Goal: Information Seeking & Learning: Check status

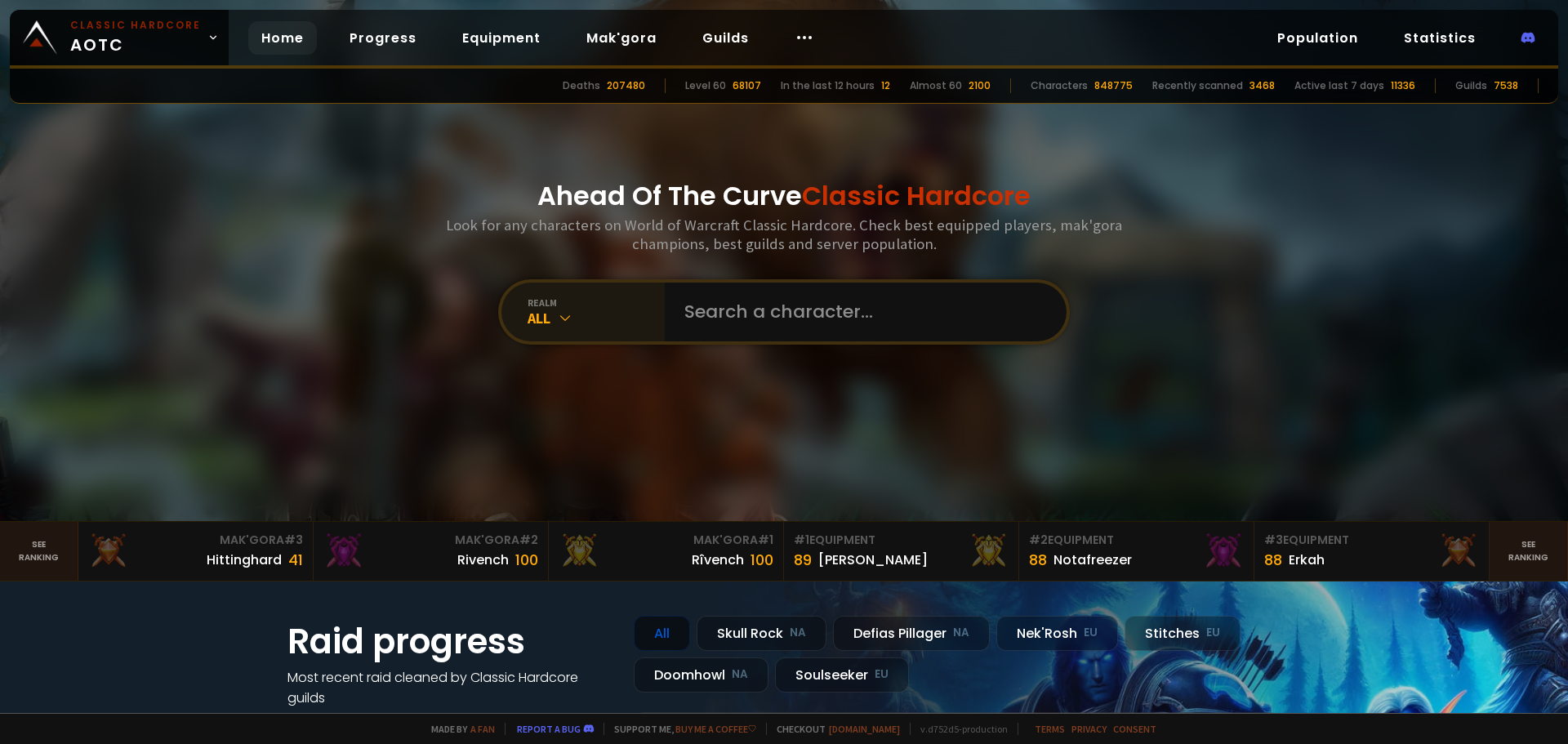
click at [606, 305] on div "realm" at bounding box center [596, 303] width 137 height 12
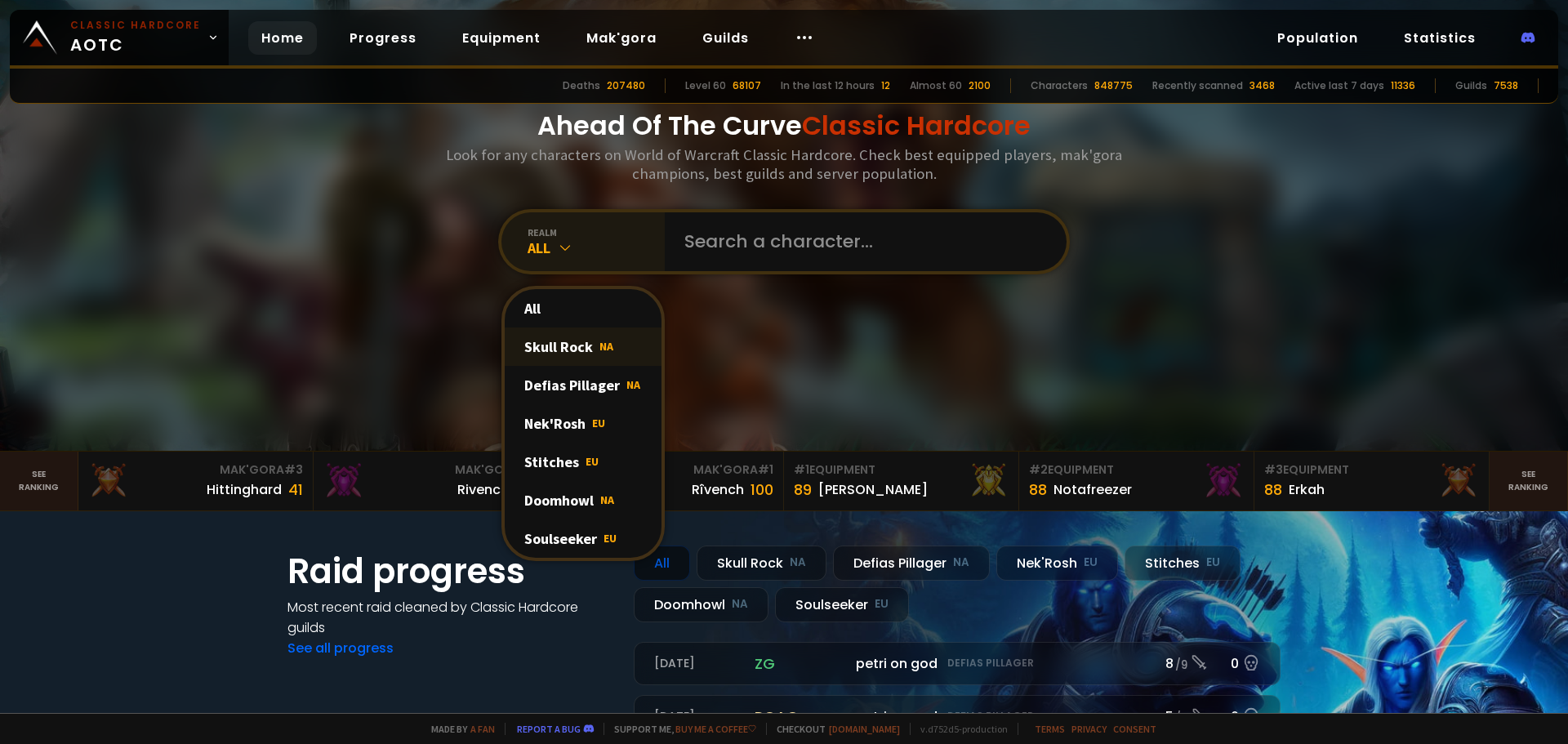
scroll to position [81, 0]
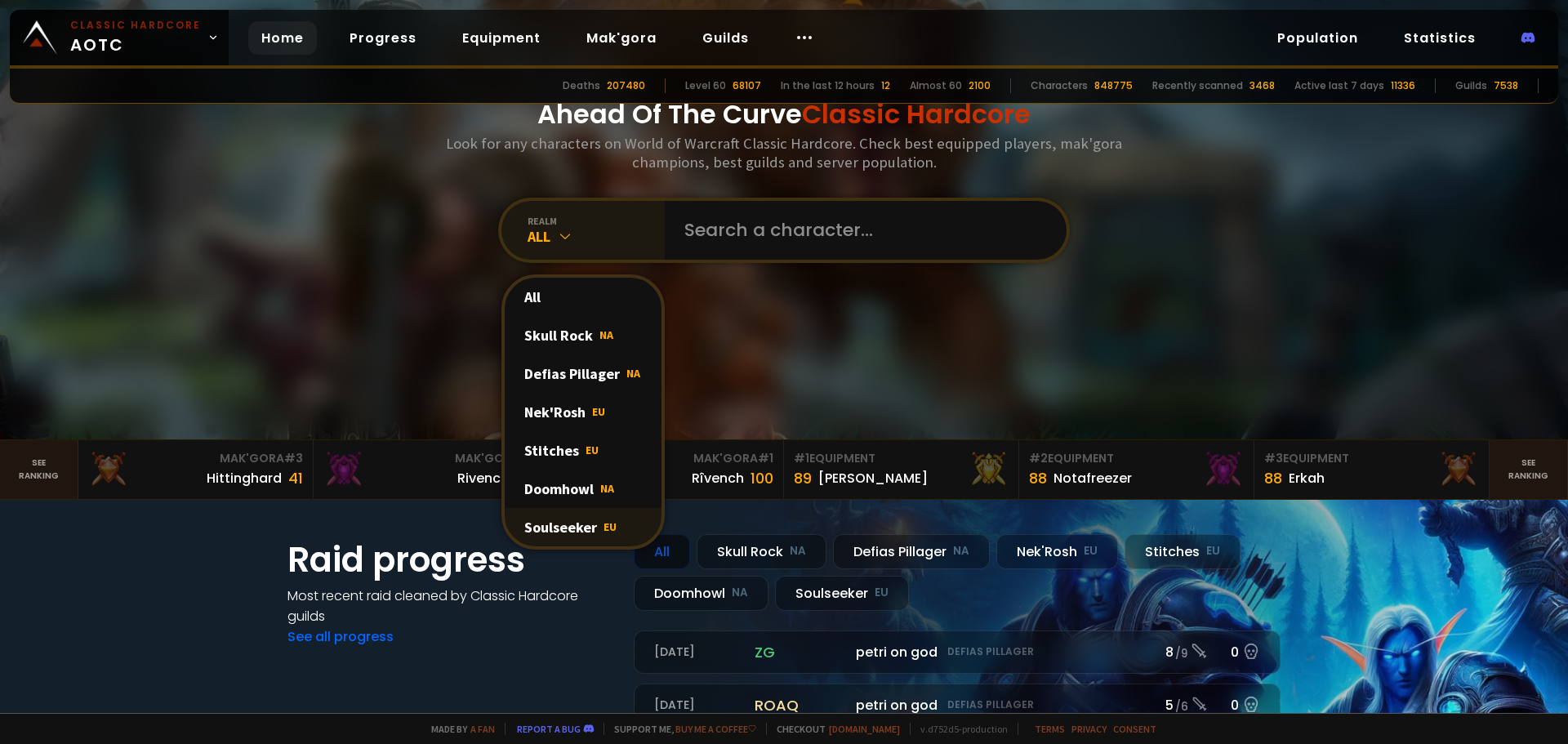
click at [622, 525] on div "Soulseeker EU" at bounding box center [583, 527] width 157 height 38
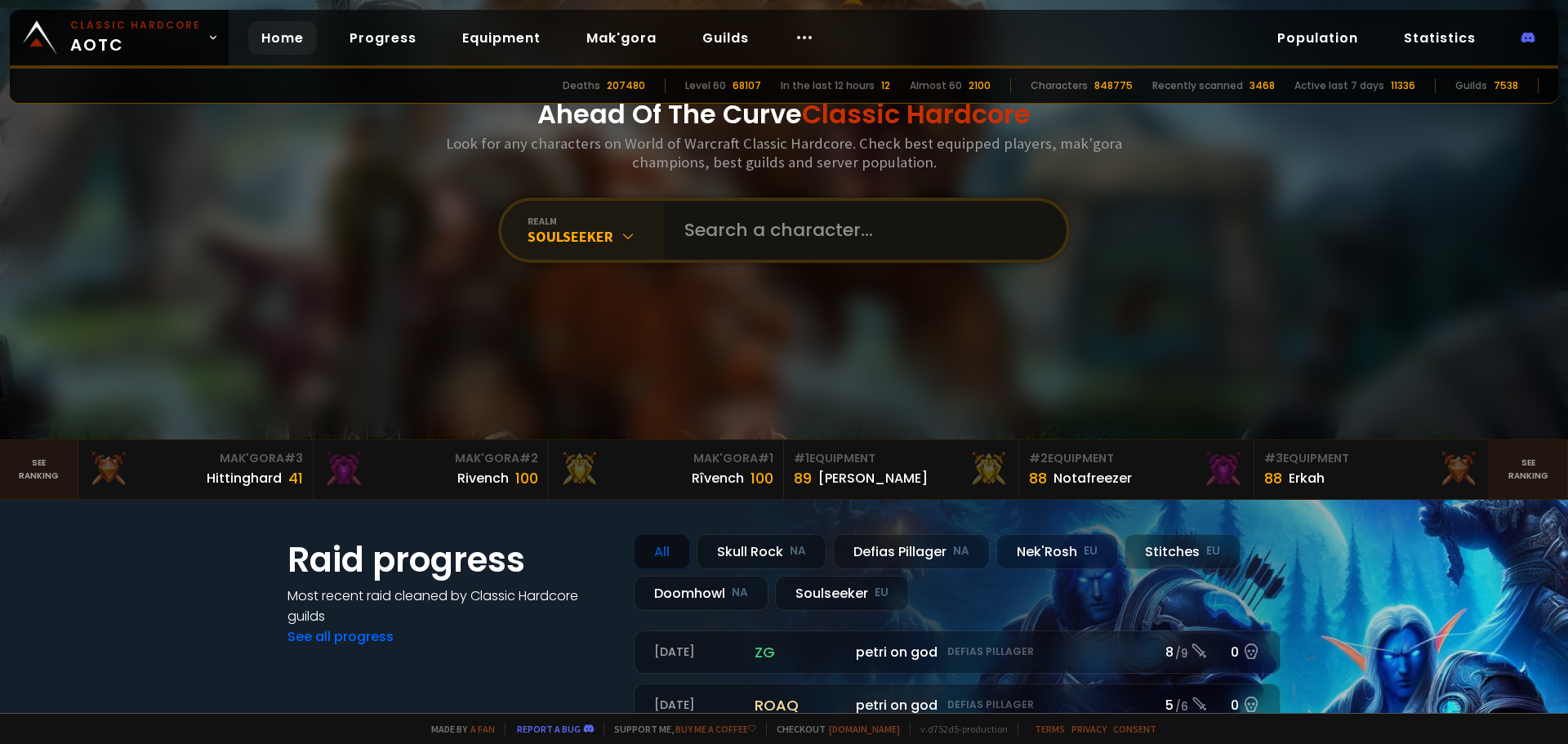
click at [761, 243] on input "text" at bounding box center [861, 230] width 373 height 58
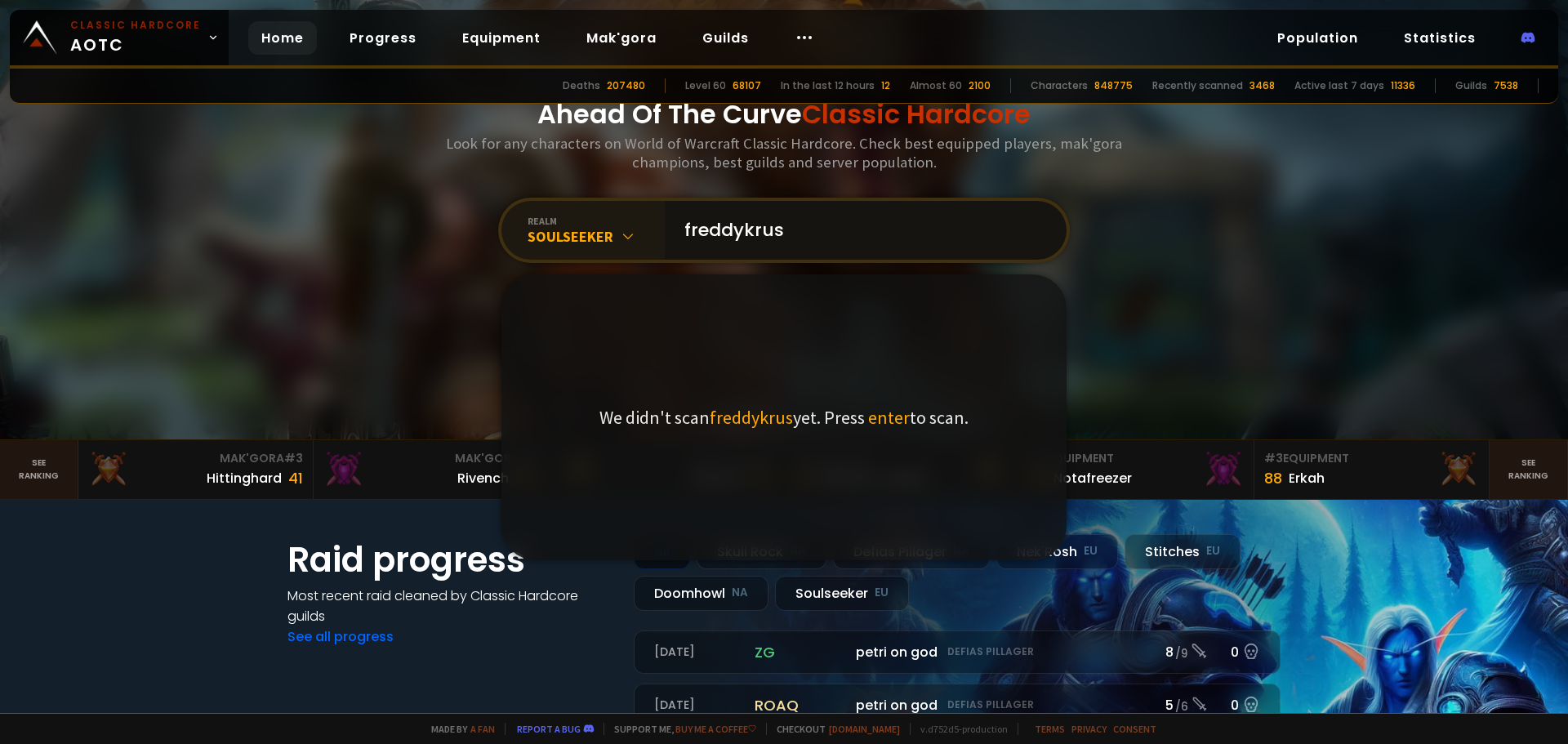
type input "freddykrusi"
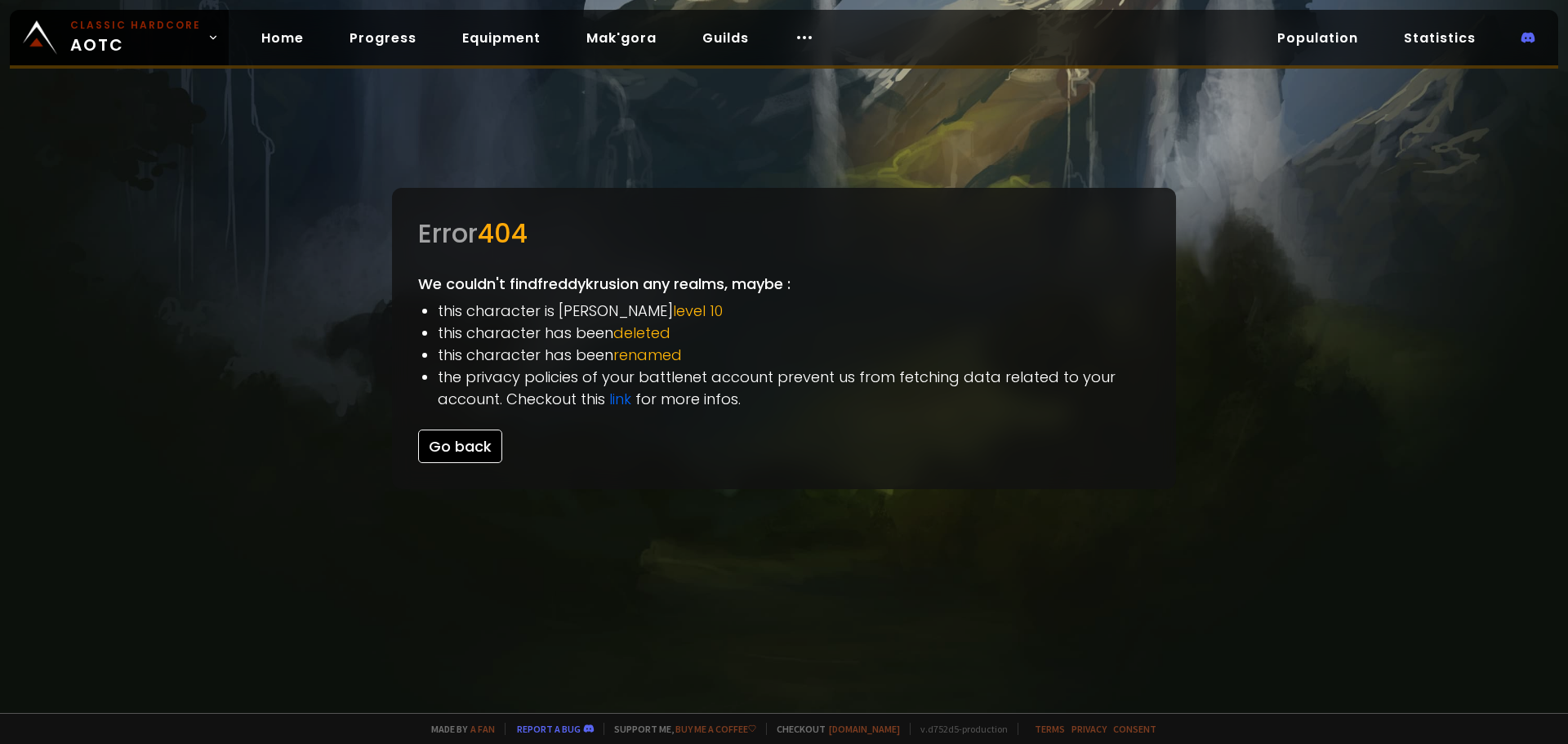
click at [426, 452] on button "Go back" at bounding box center [460, 446] width 84 height 34
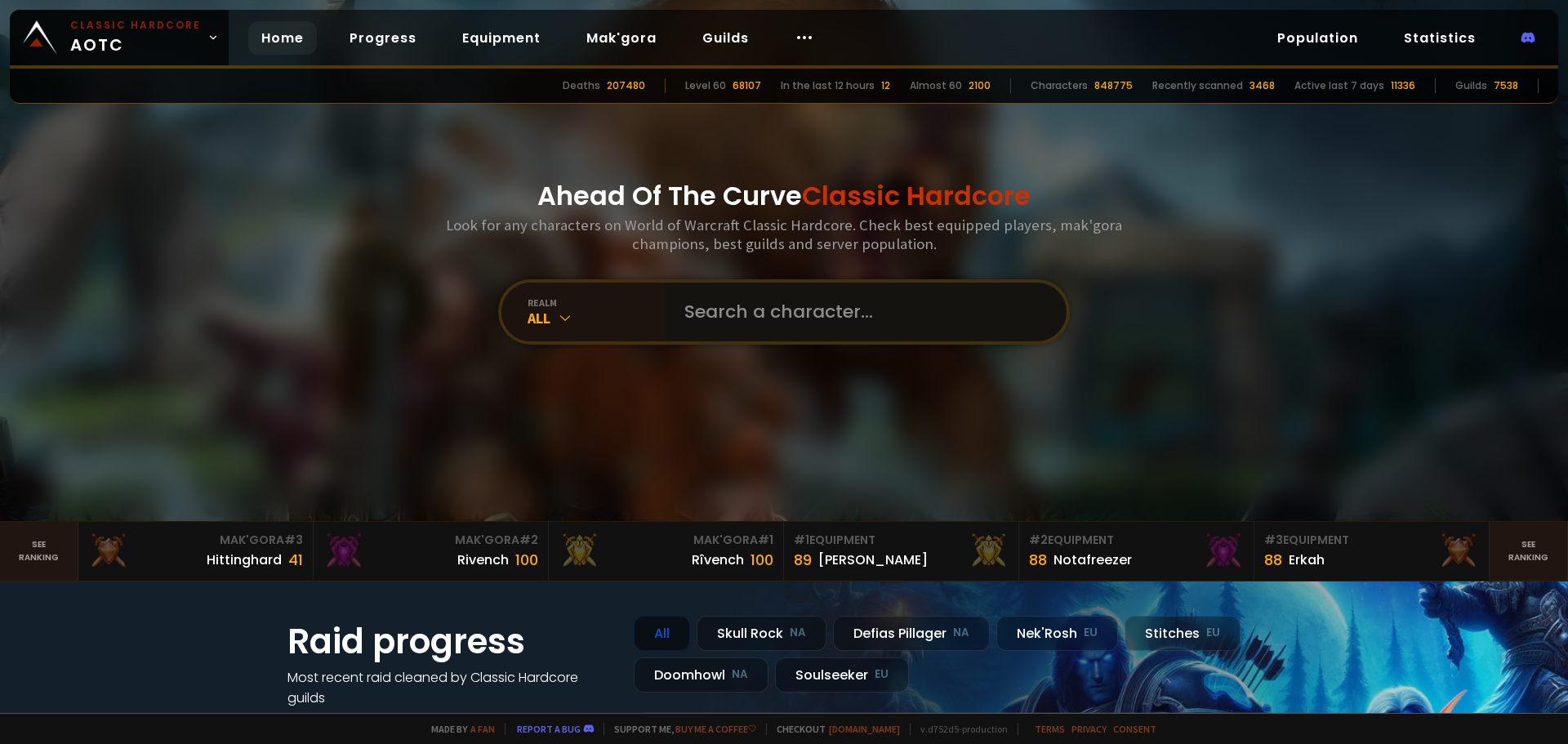
click at [807, 337] on input "text" at bounding box center [861, 312] width 373 height 58
click at [583, 317] on div "All" at bounding box center [596, 318] width 137 height 19
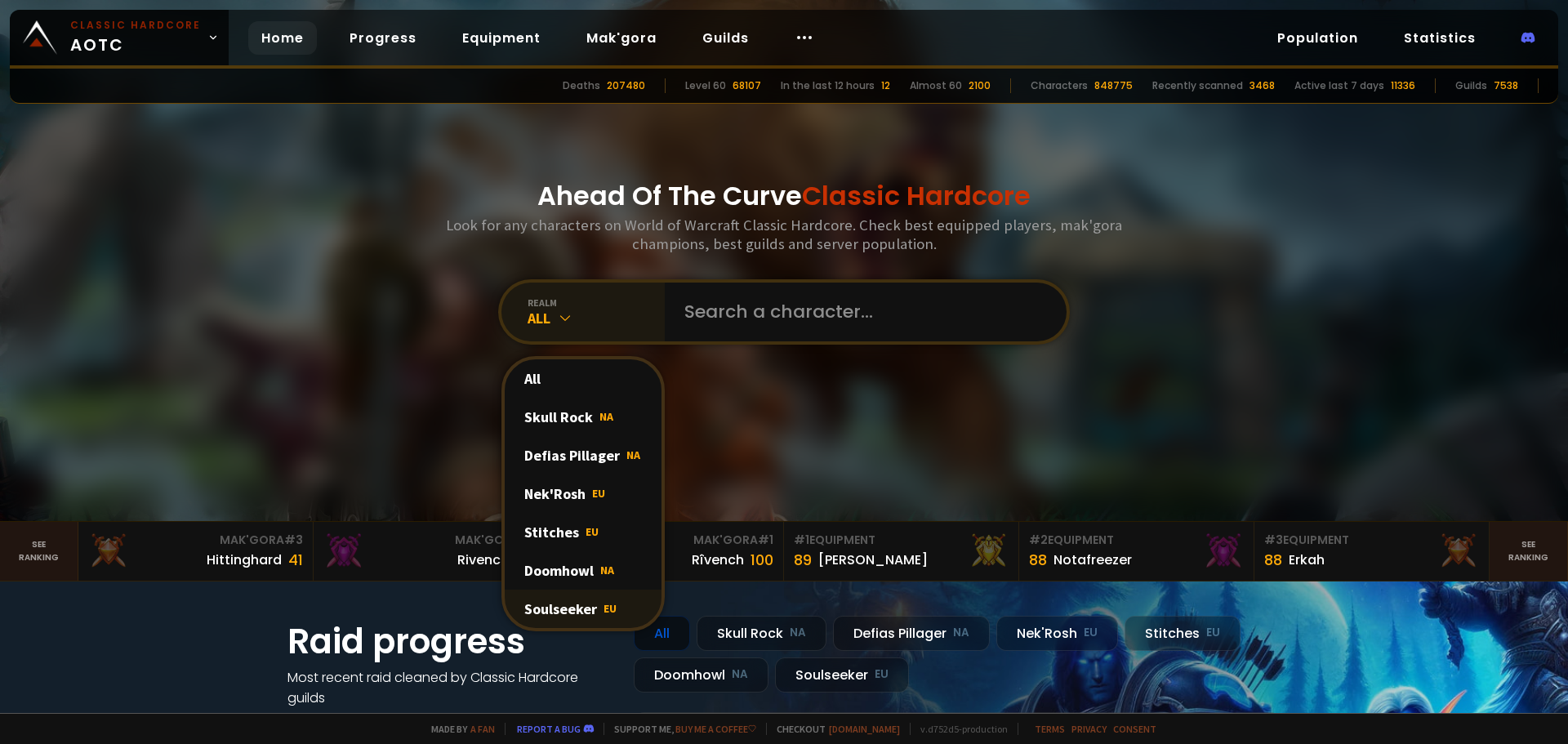
click at [615, 608] on div "Soulseeker EU" at bounding box center [583, 608] width 157 height 38
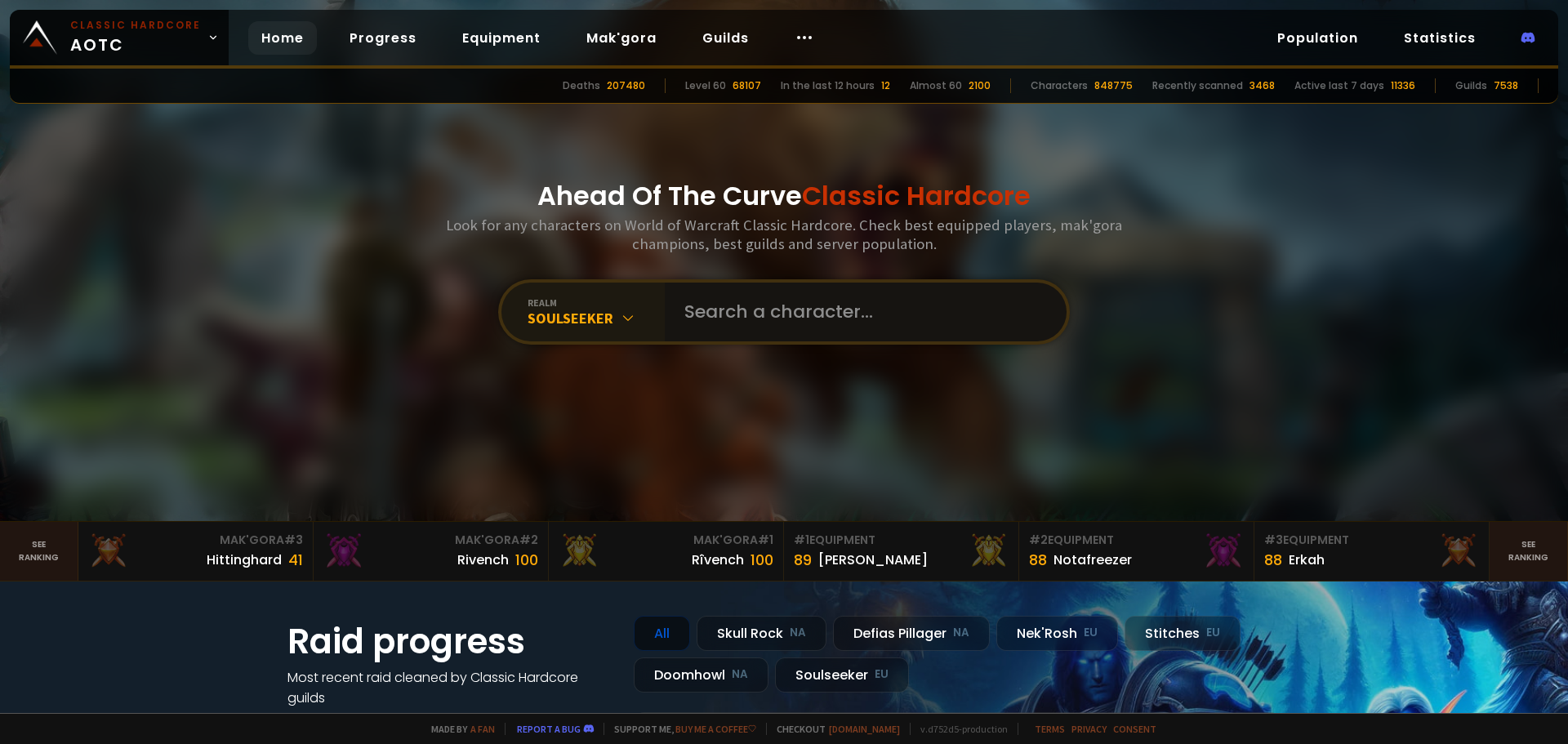
click at [730, 325] on input "text" at bounding box center [861, 312] width 373 height 58
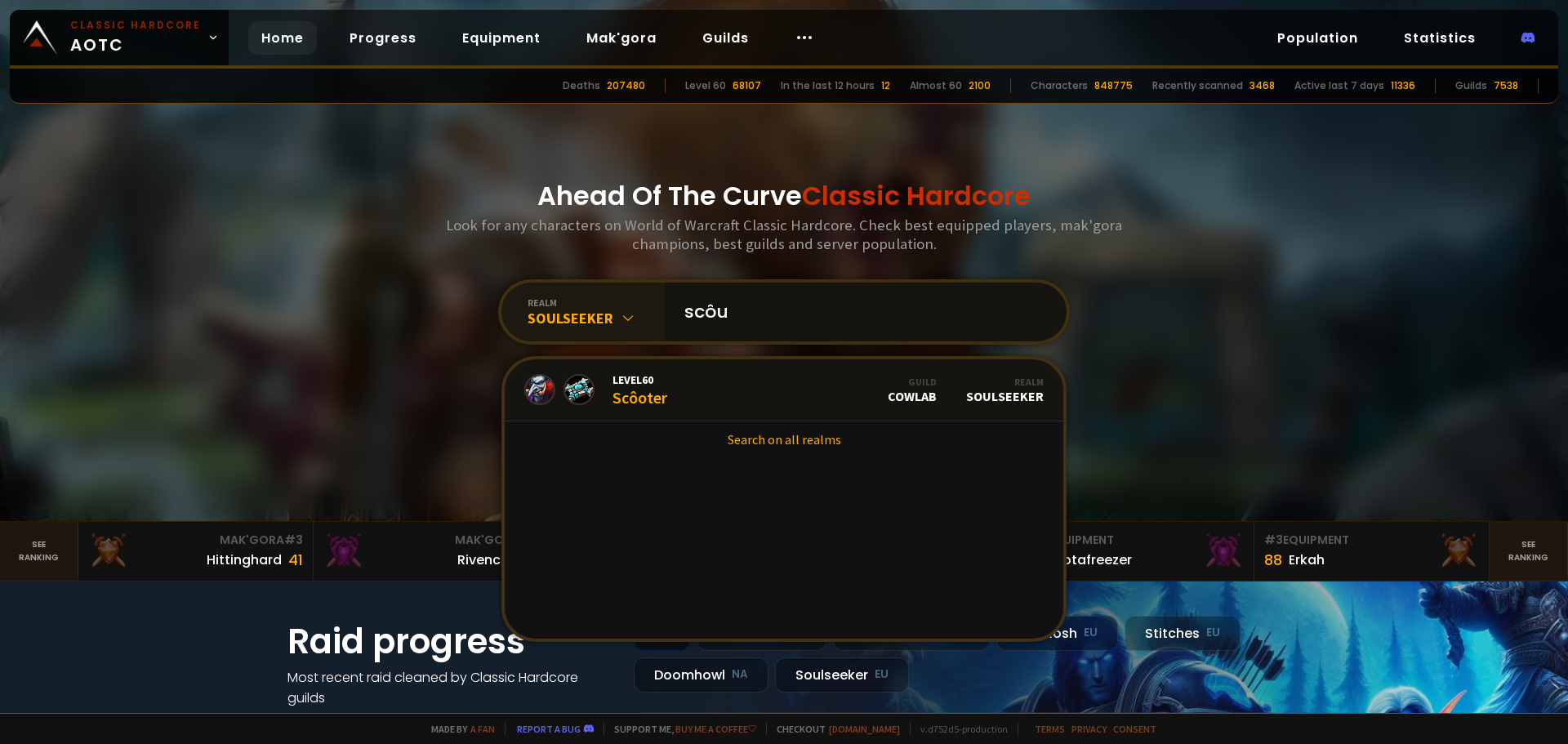
type input "scôut"
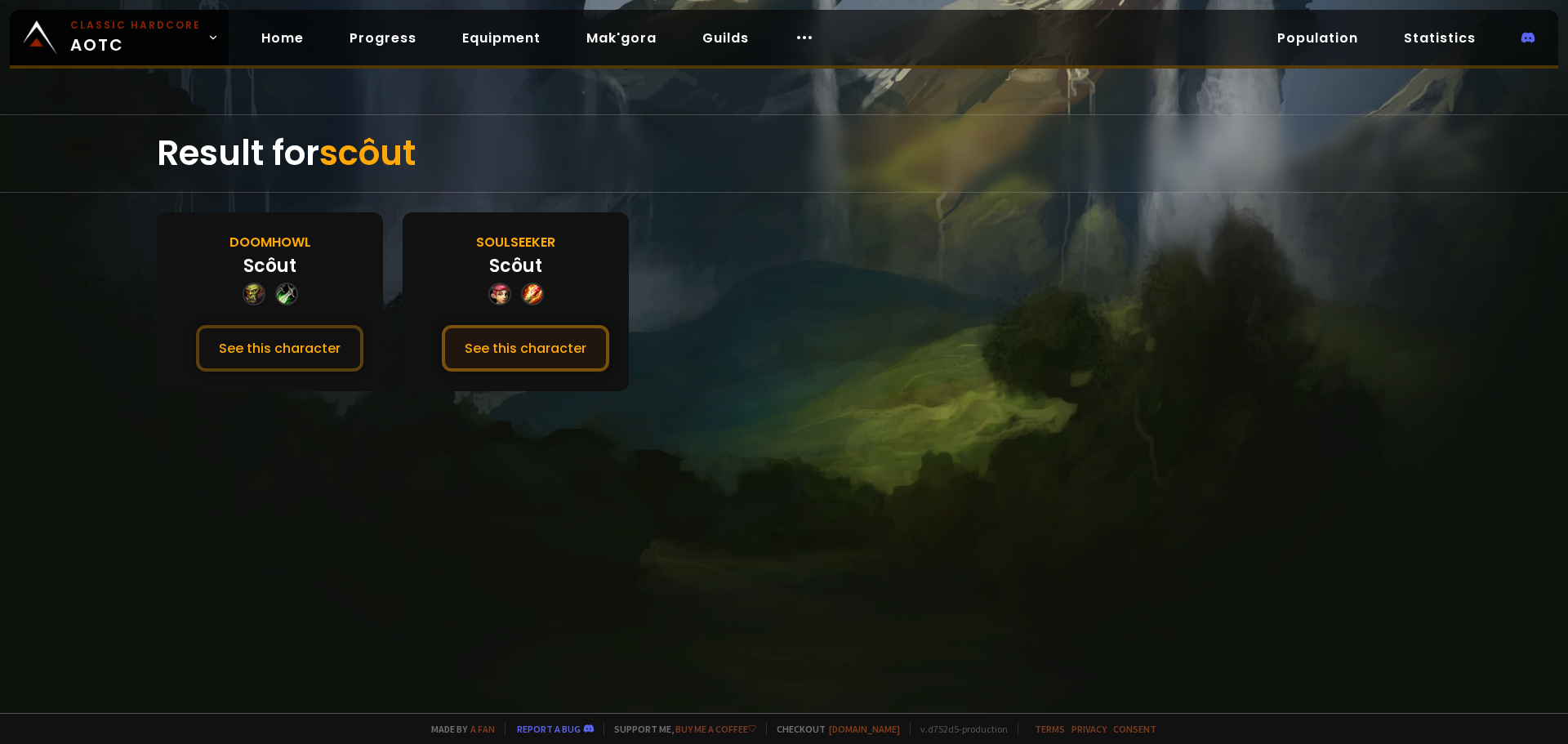
click at [565, 351] on button "See this character" at bounding box center [525, 348] width 167 height 47
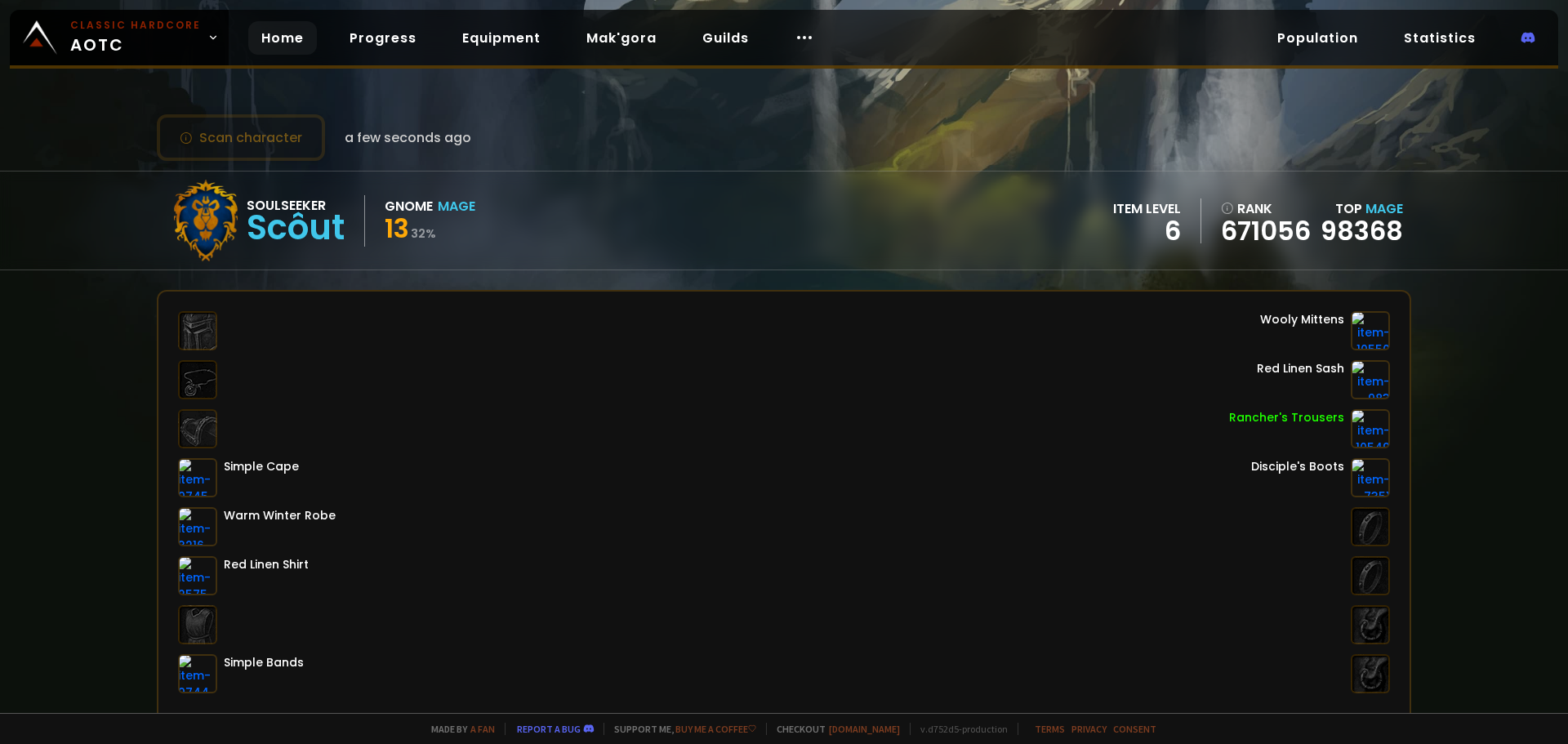
click at [284, 38] on link "Home" at bounding box center [282, 38] width 68 height 34
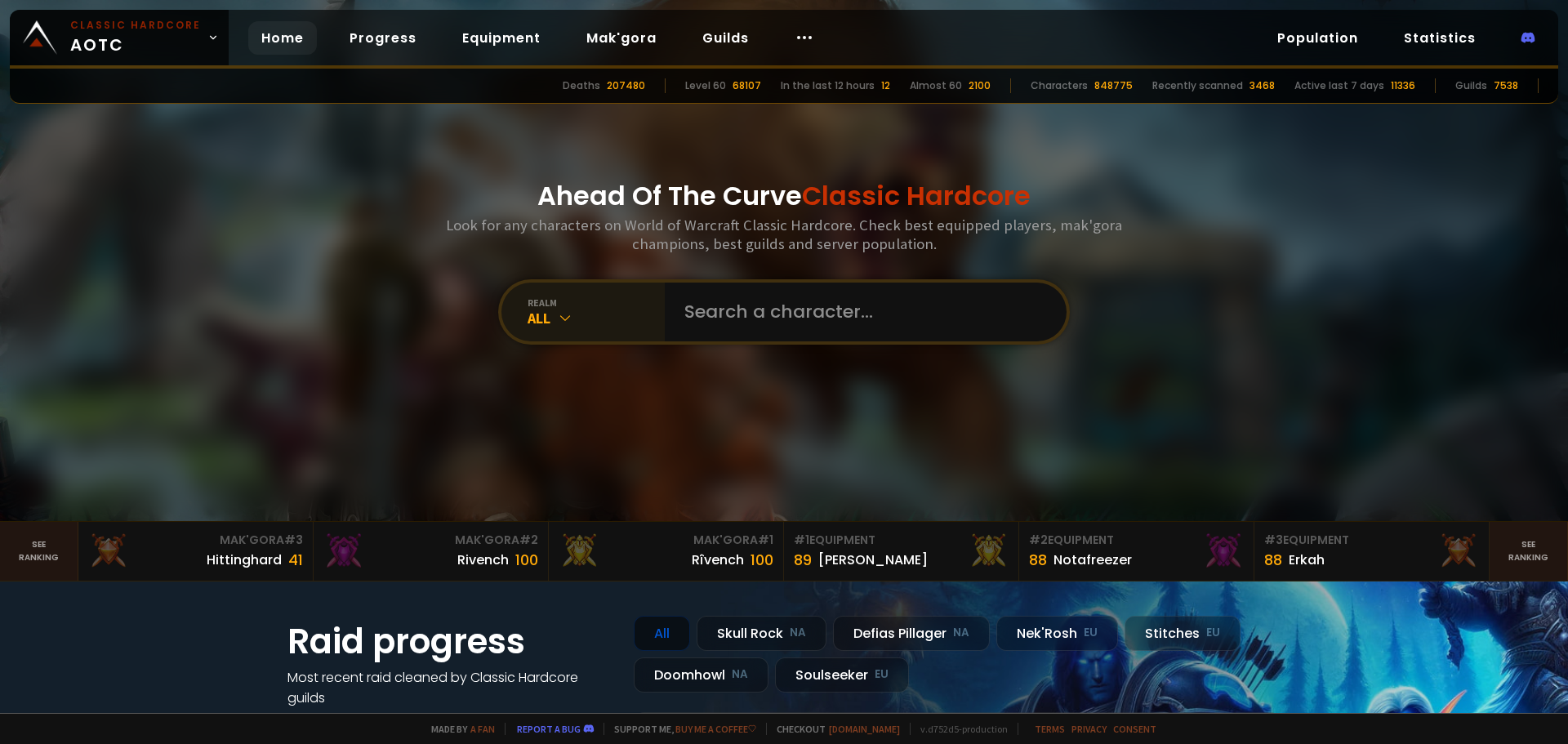
click at [570, 304] on div "realm" at bounding box center [596, 303] width 137 height 12
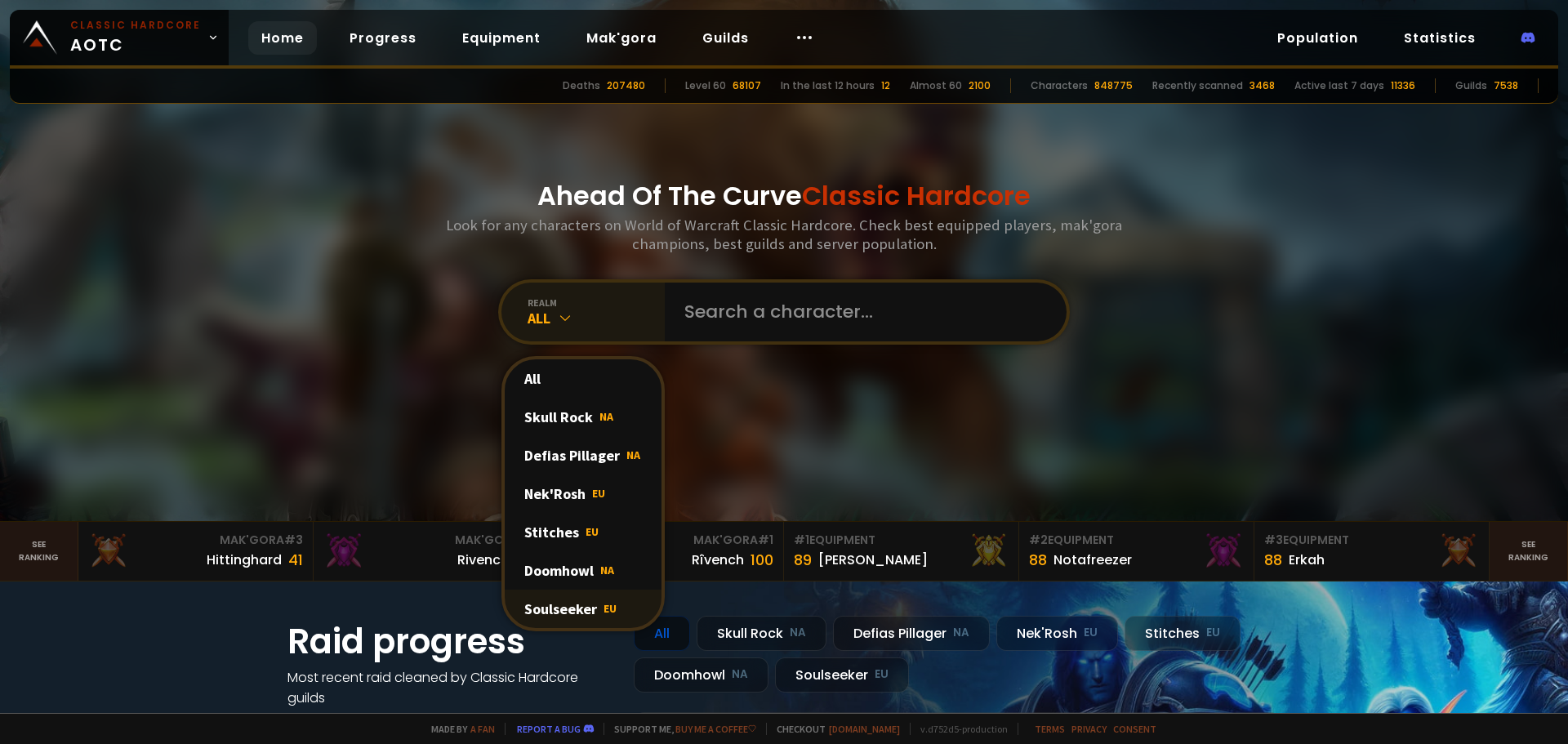
click at [573, 599] on div "Soulseeker EU" at bounding box center [583, 608] width 157 height 38
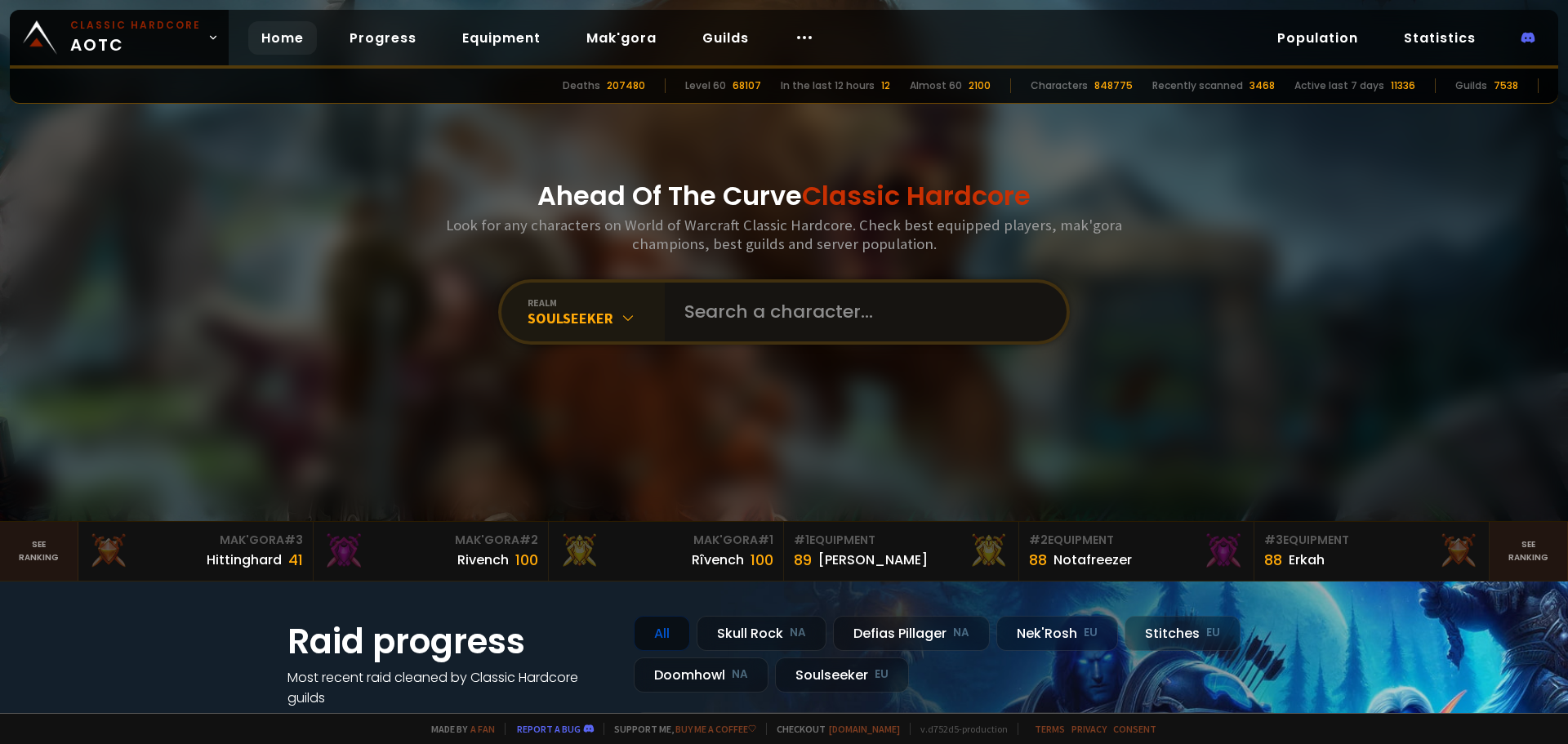
click at [762, 322] on input "text" at bounding box center [861, 312] width 373 height 58
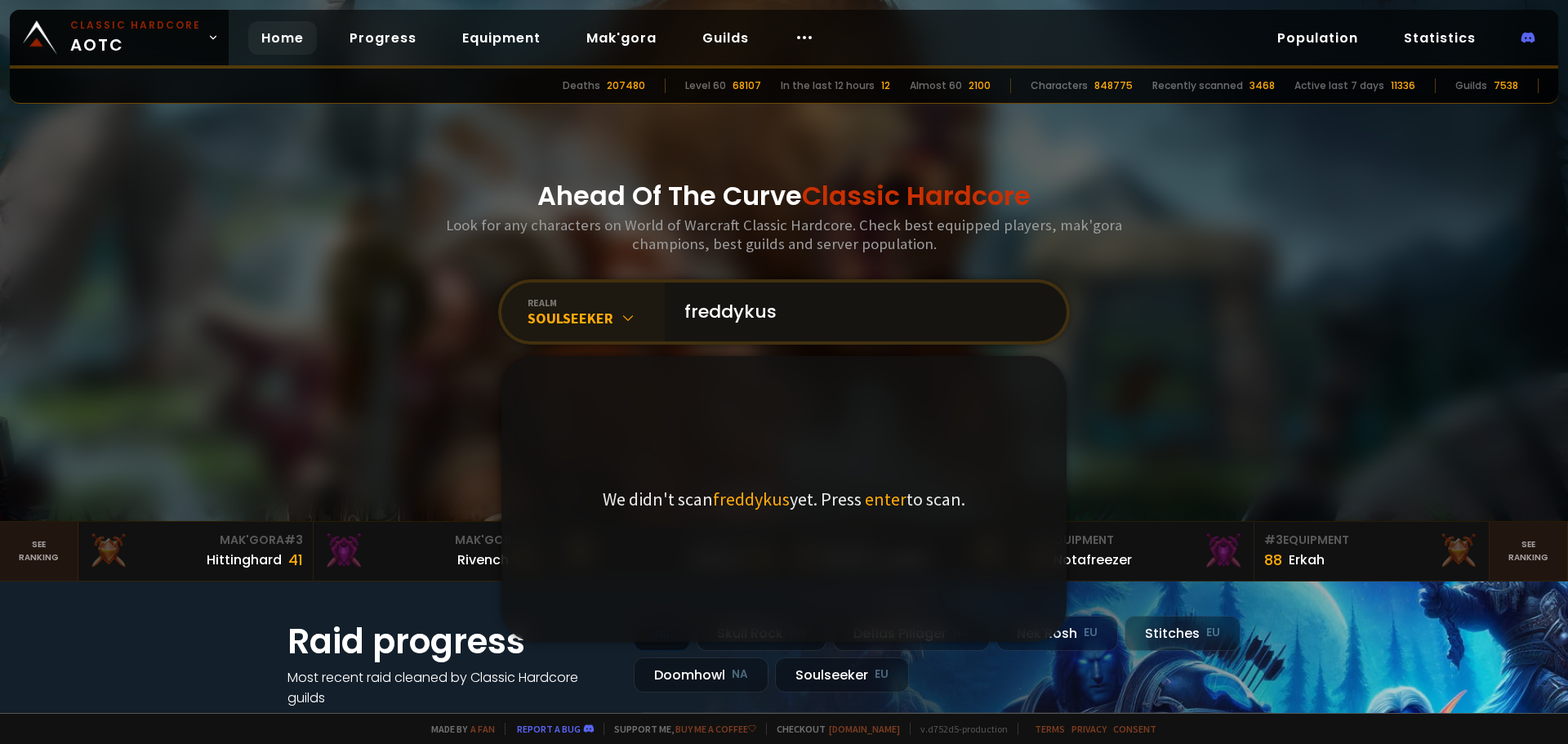
type input "freddykusi"
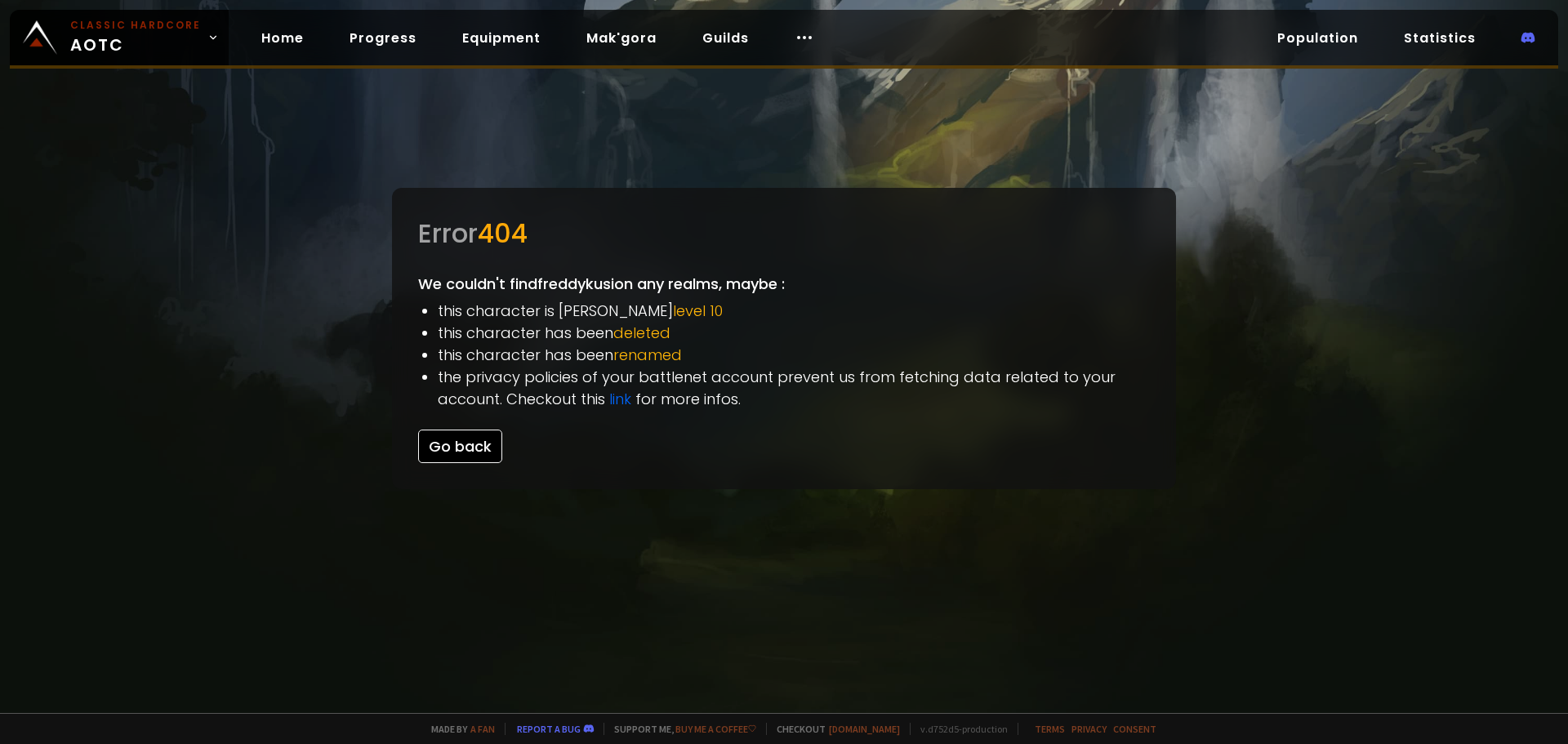
click at [475, 444] on button "Go back" at bounding box center [460, 446] width 84 height 34
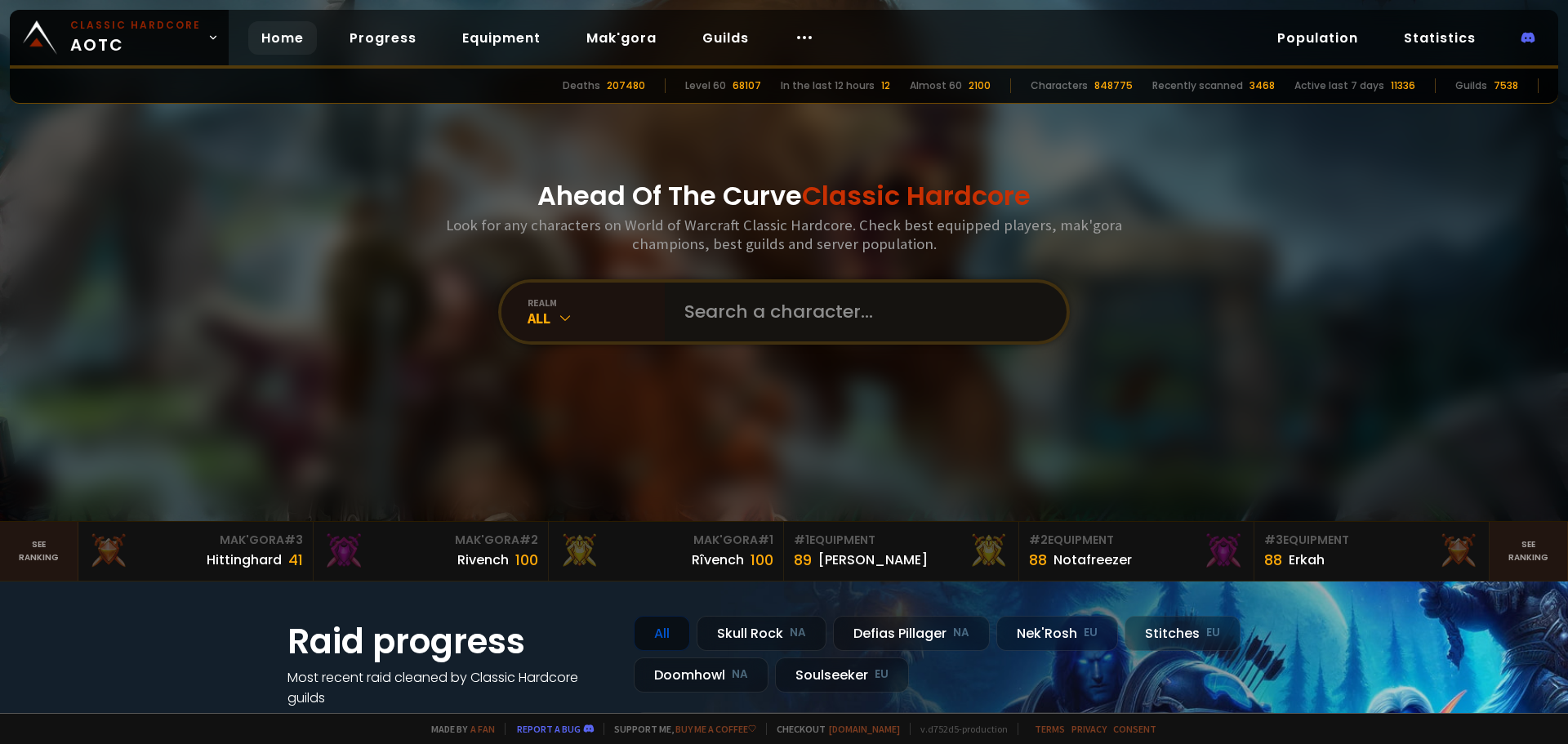
click at [816, 314] on input "text" at bounding box center [861, 312] width 373 height 58
click at [593, 310] on div "All" at bounding box center [596, 318] width 137 height 19
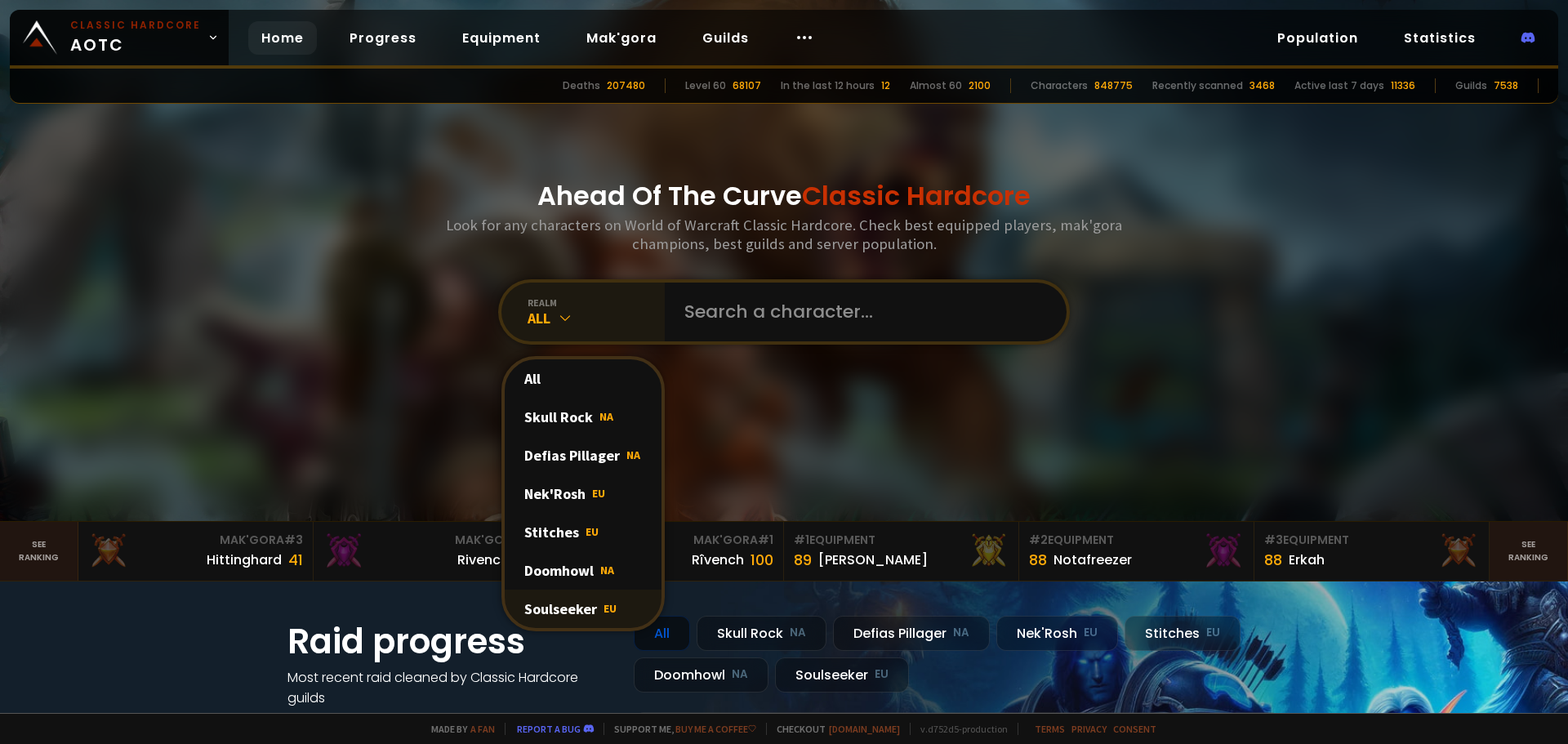
click at [590, 597] on div "Soulseeker EU" at bounding box center [583, 608] width 157 height 38
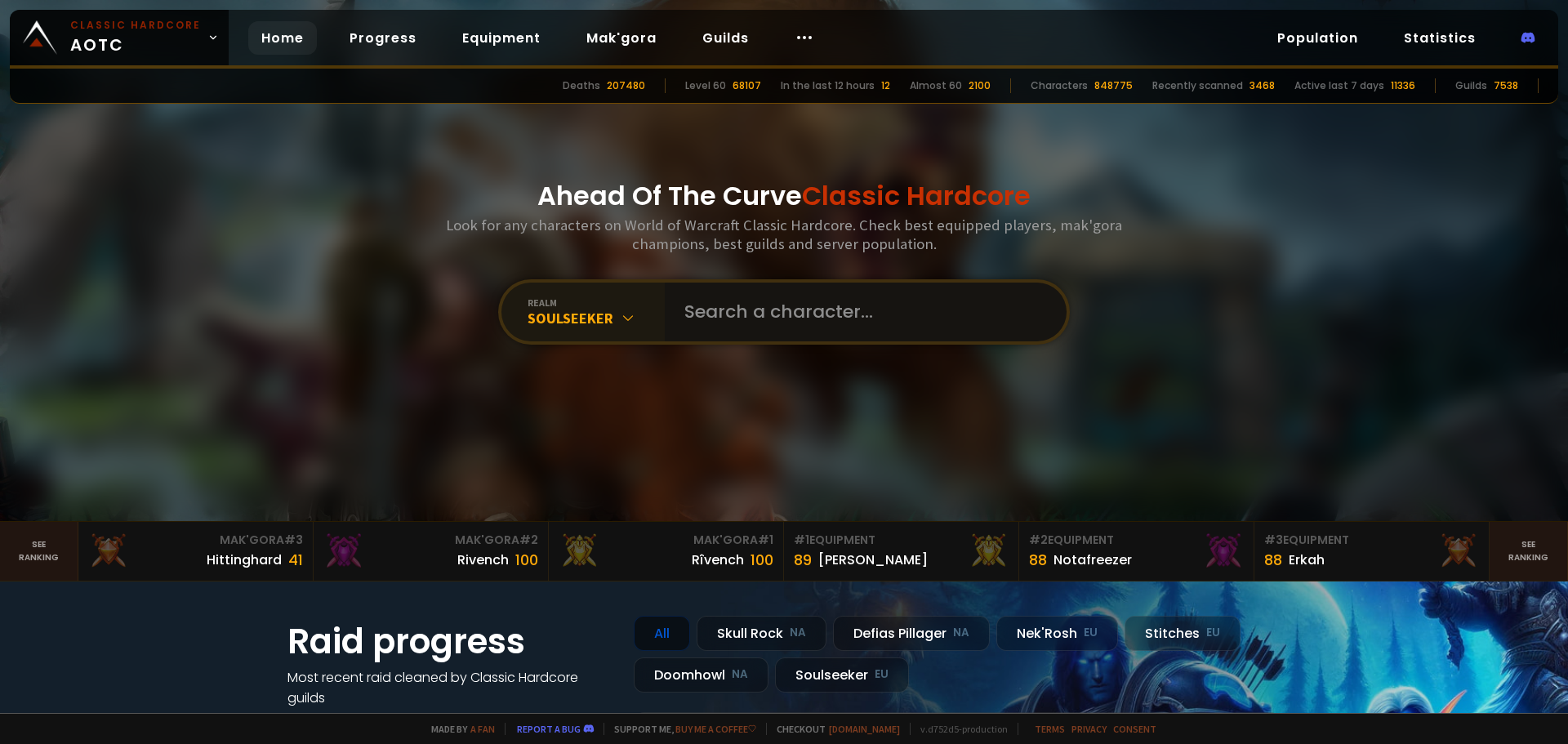
click at [816, 316] on input "text" at bounding box center [861, 312] width 373 height 58
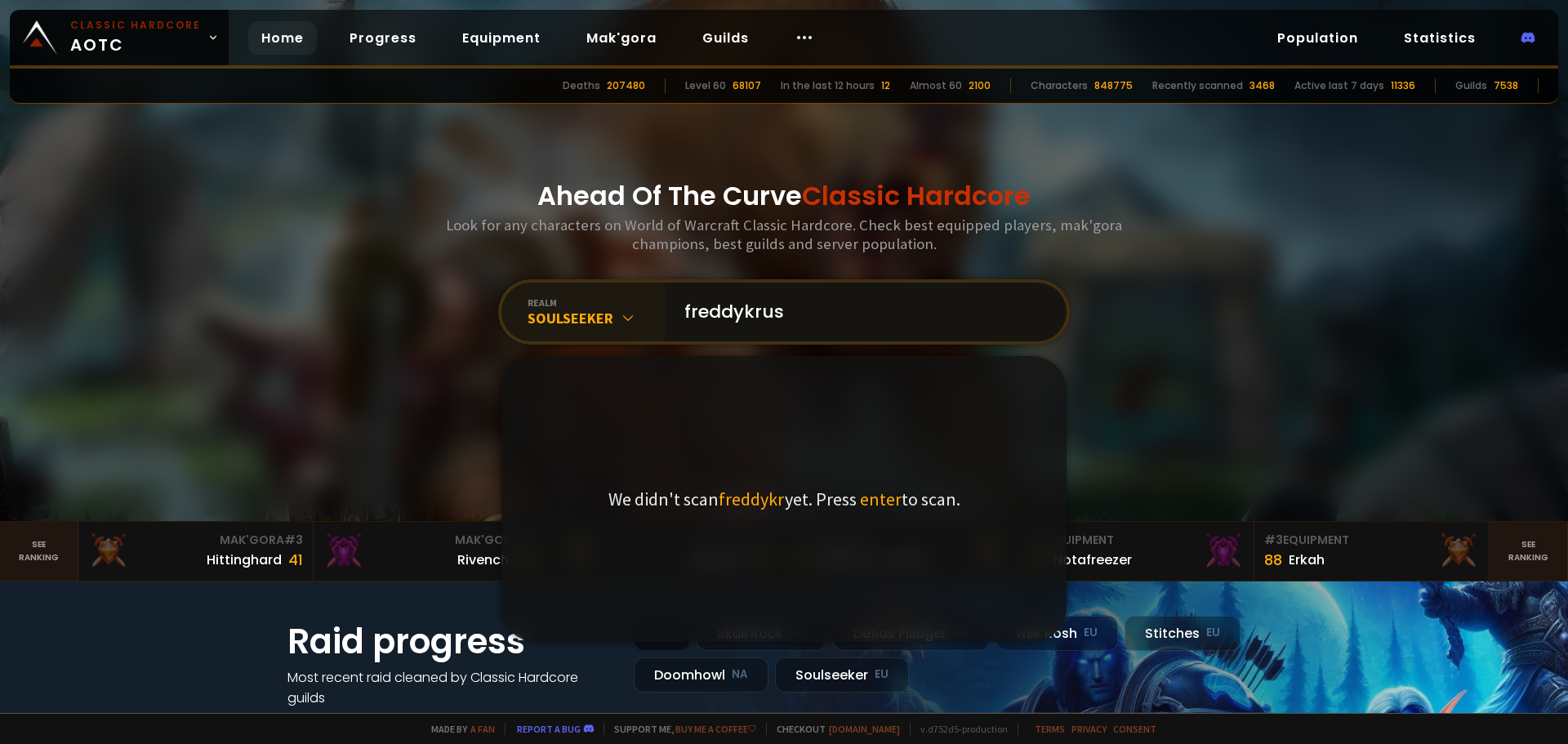
type input "freddykrusi"
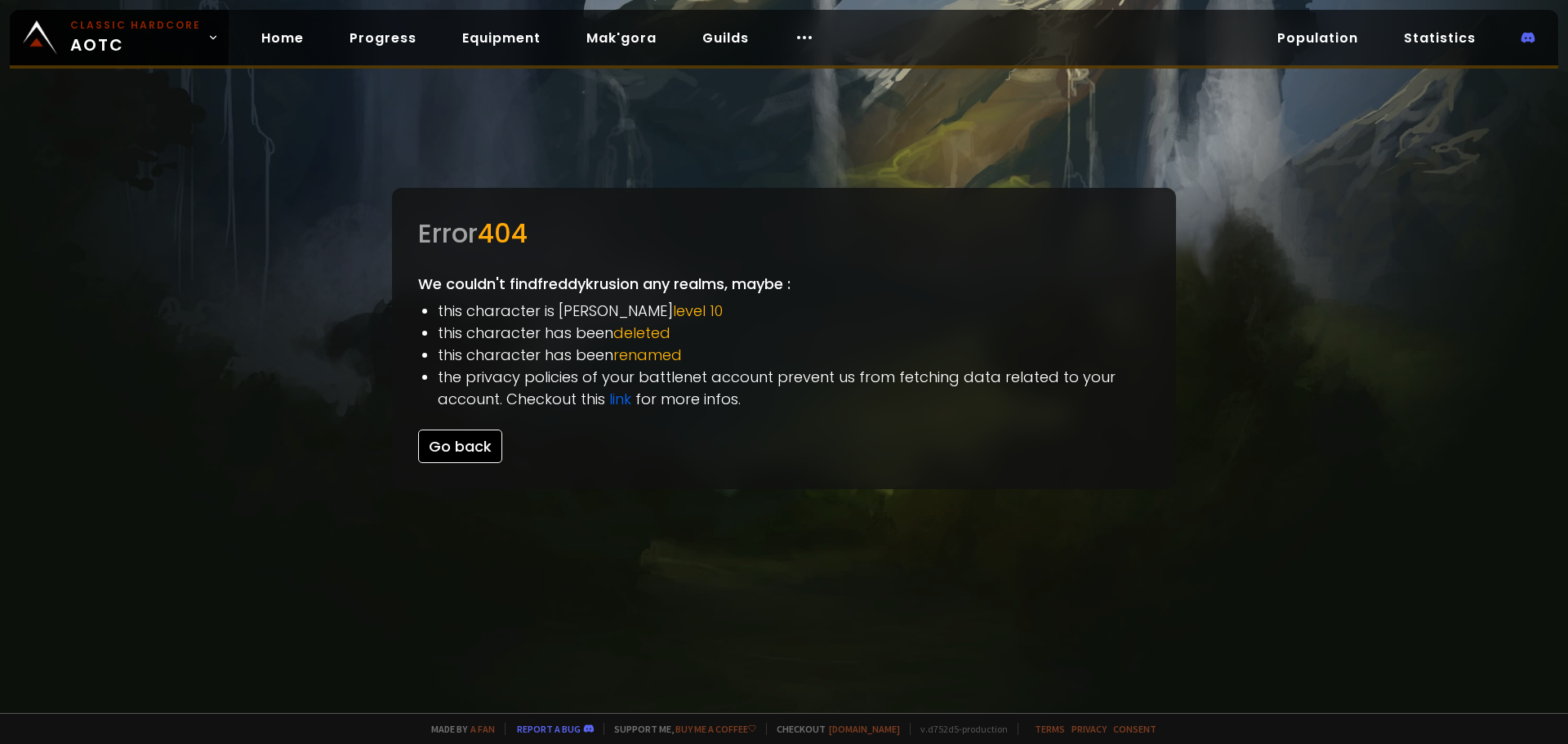
click at [470, 448] on button "Go back" at bounding box center [460, 446] width 84 height 34
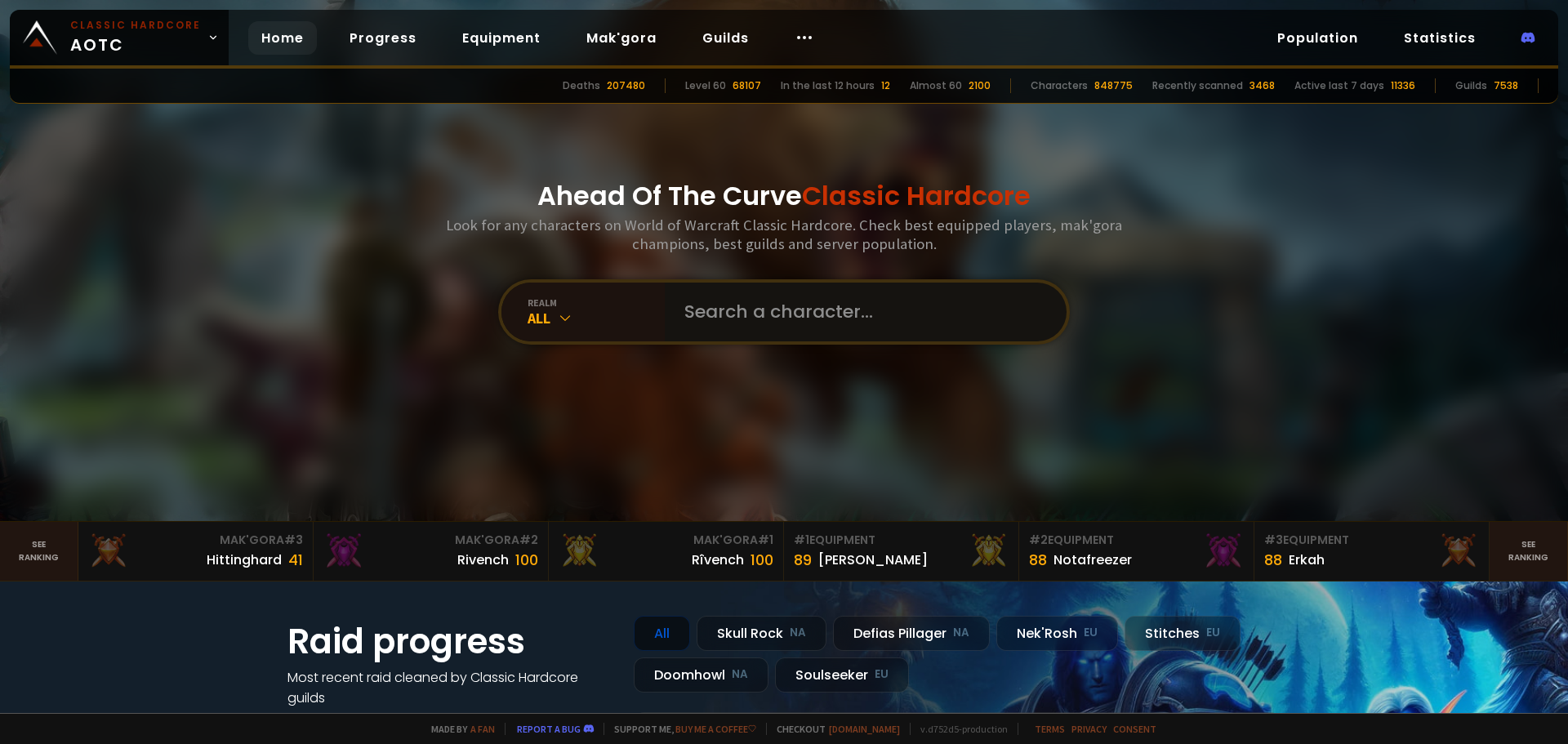
click at [791, 310] on input "text" at bounding box center [861, 312] width 373 height 58
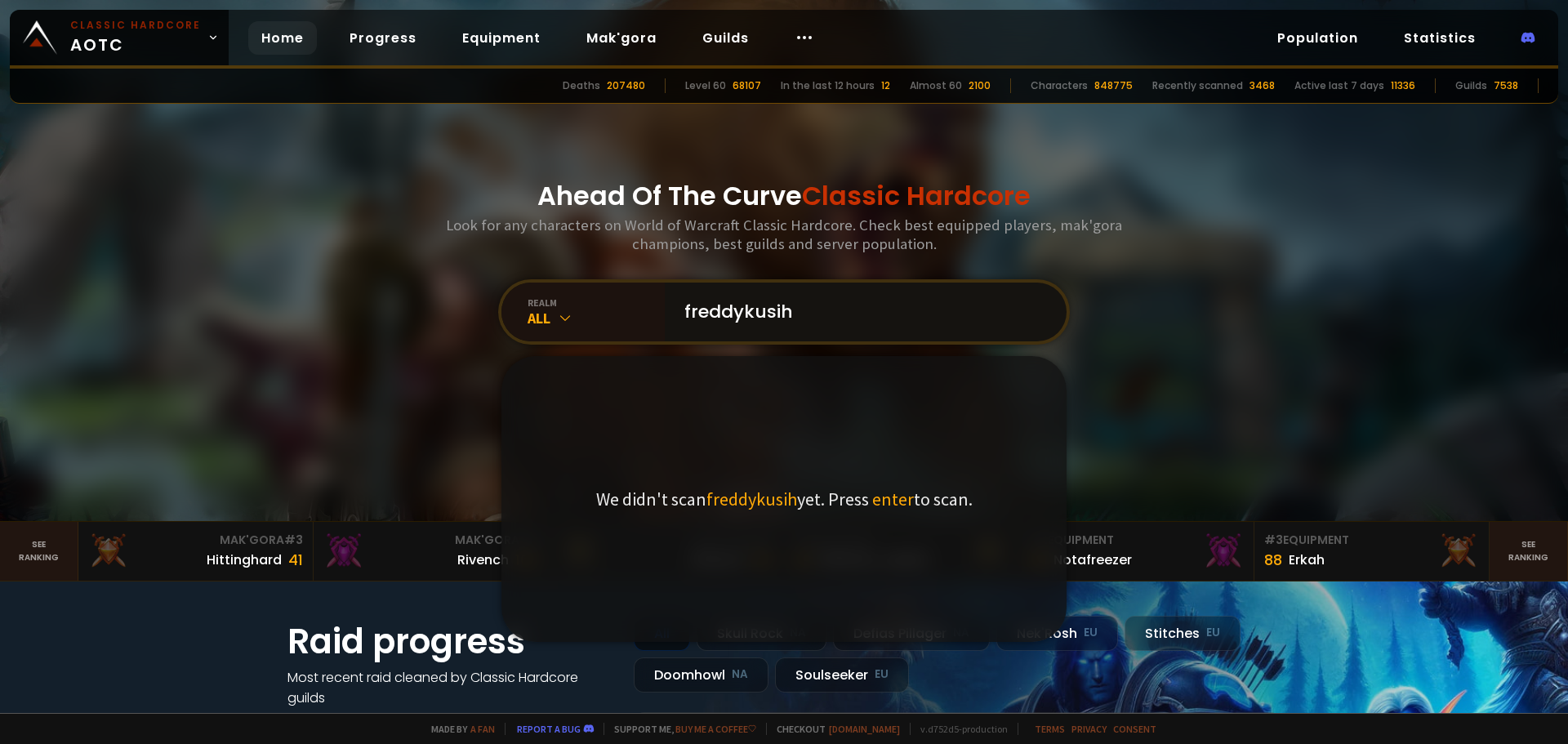
type input "freddykusihc"
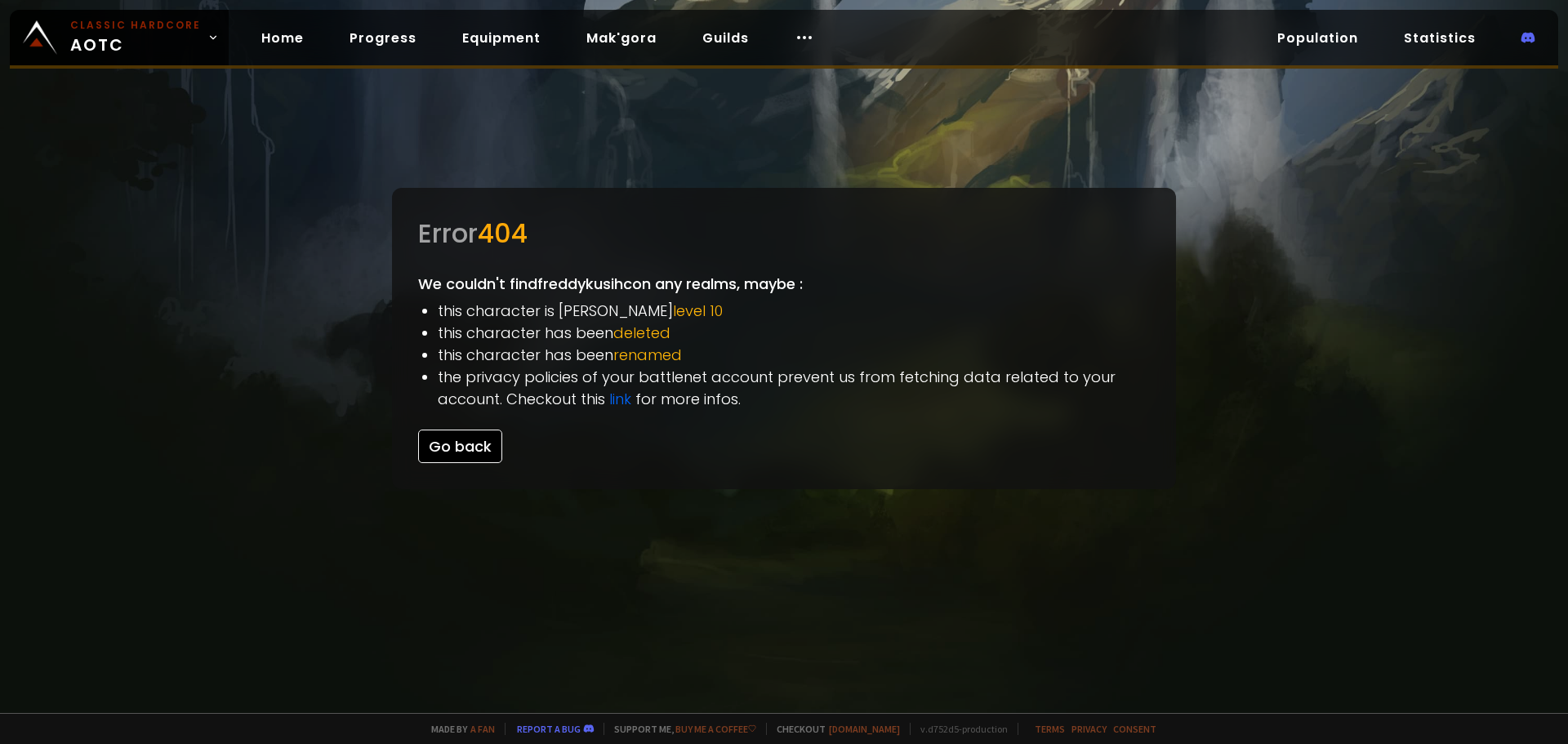
click at [472, 455] on button "Go back" at bounding box center [460, 446] width 84 height 34
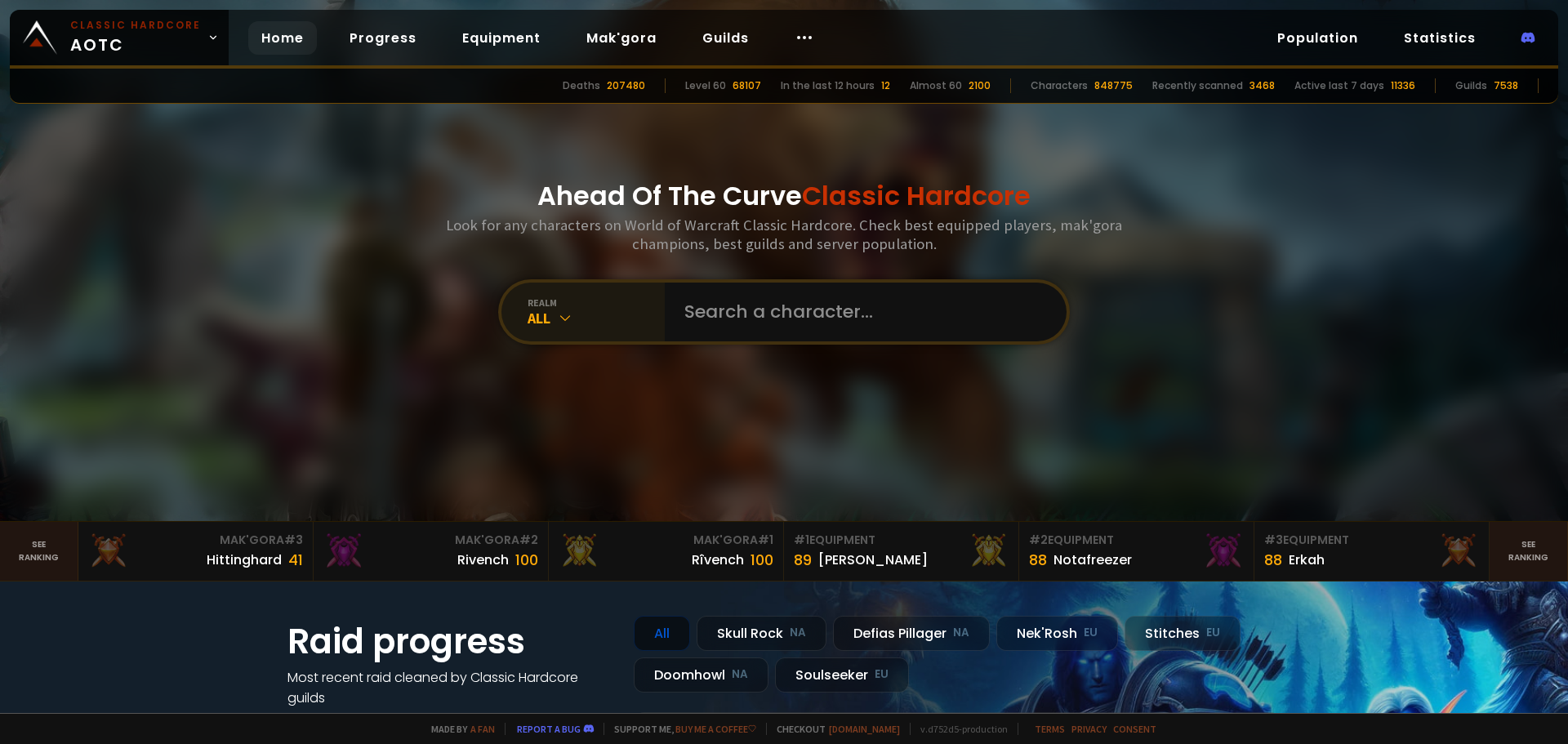
click at [628, 341] on div "realm All" at bounding box center [583, 312] width 163 height 58
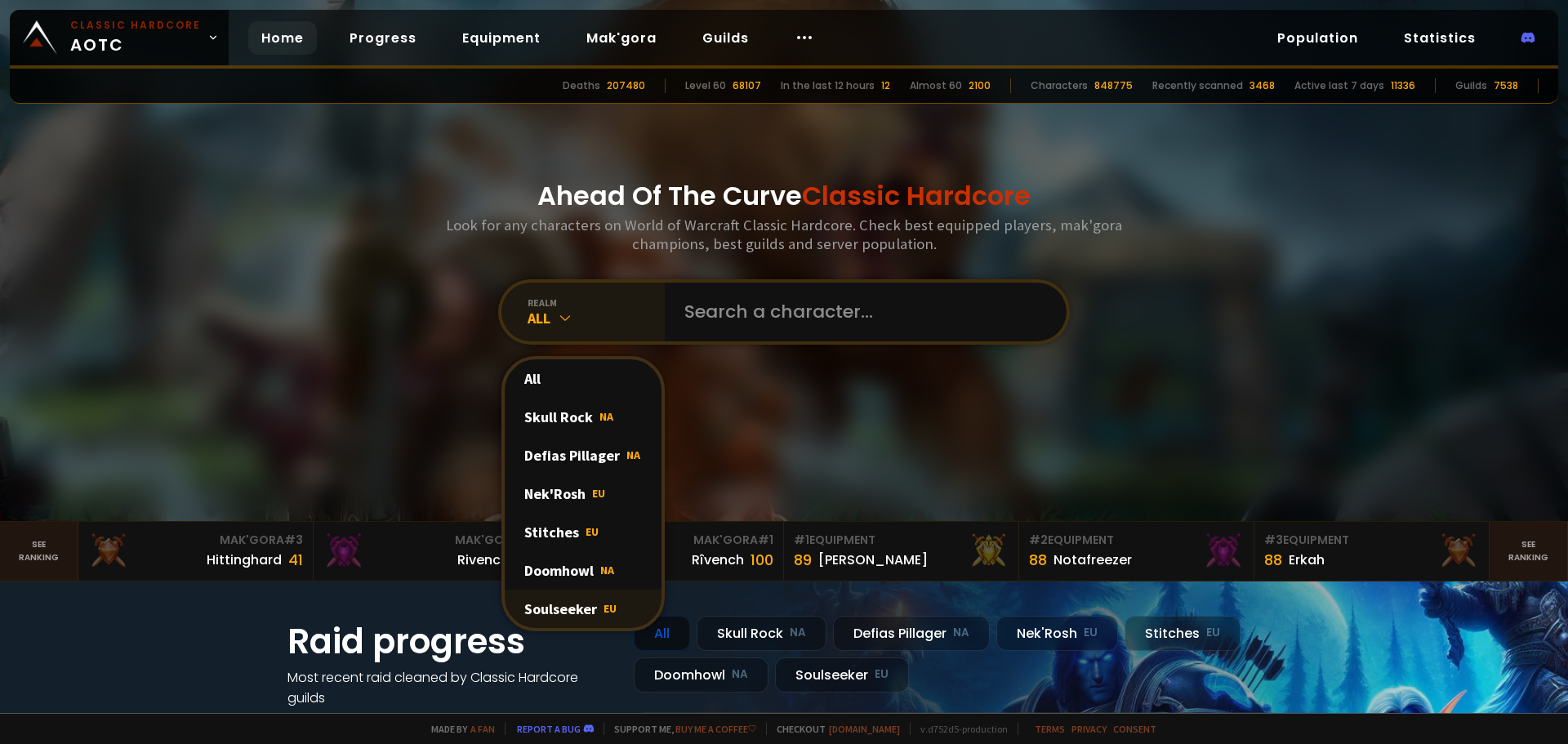
click at [611, 610] on div "Soulseeker EU" at bounding box center [583, 608] width 157 height 38
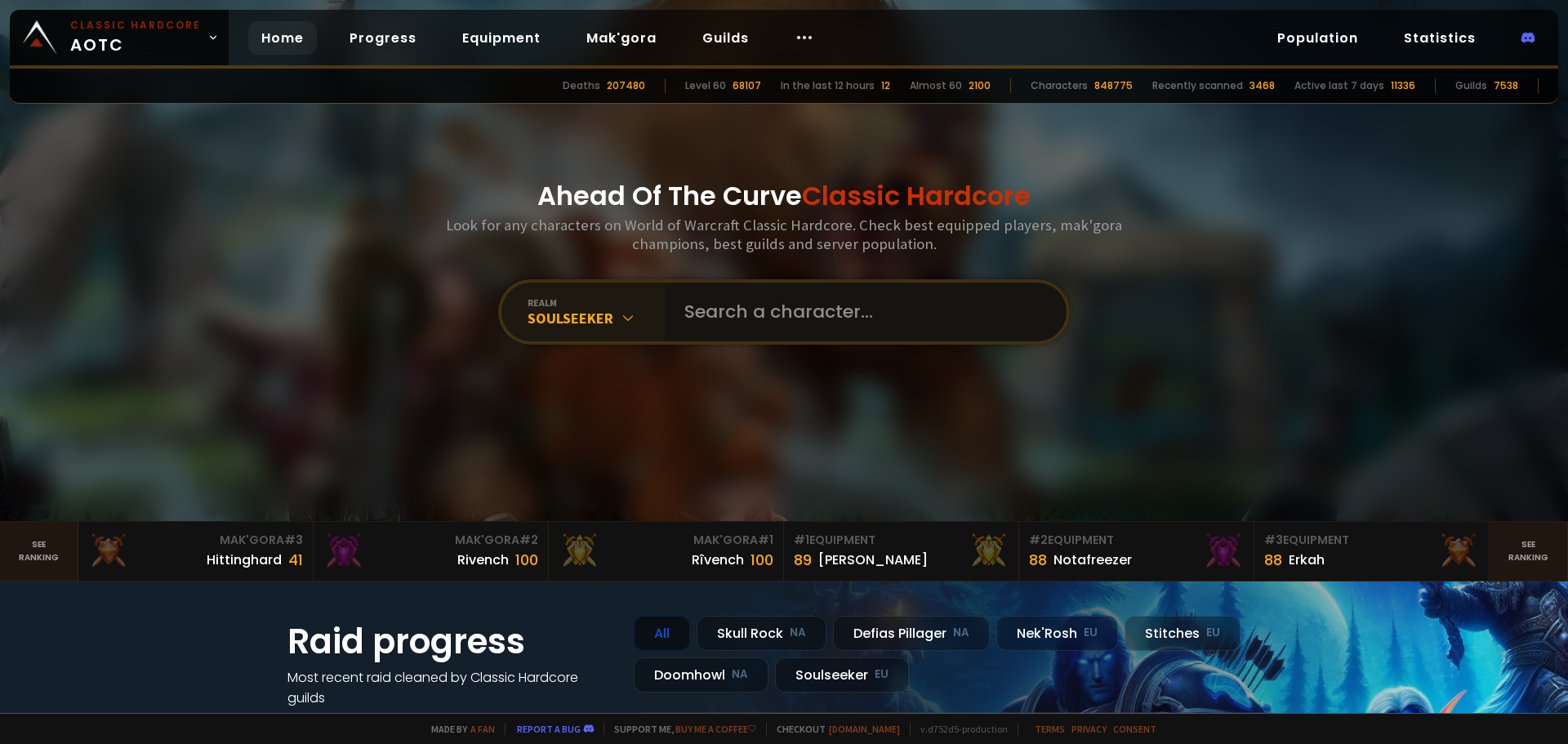
click at [729, 291] on input "text" at bounding box center [861, 312] width 373 height 58
click at [722, 28] on link "Guilds" at bounding box center [725, 38] width 73 height 34
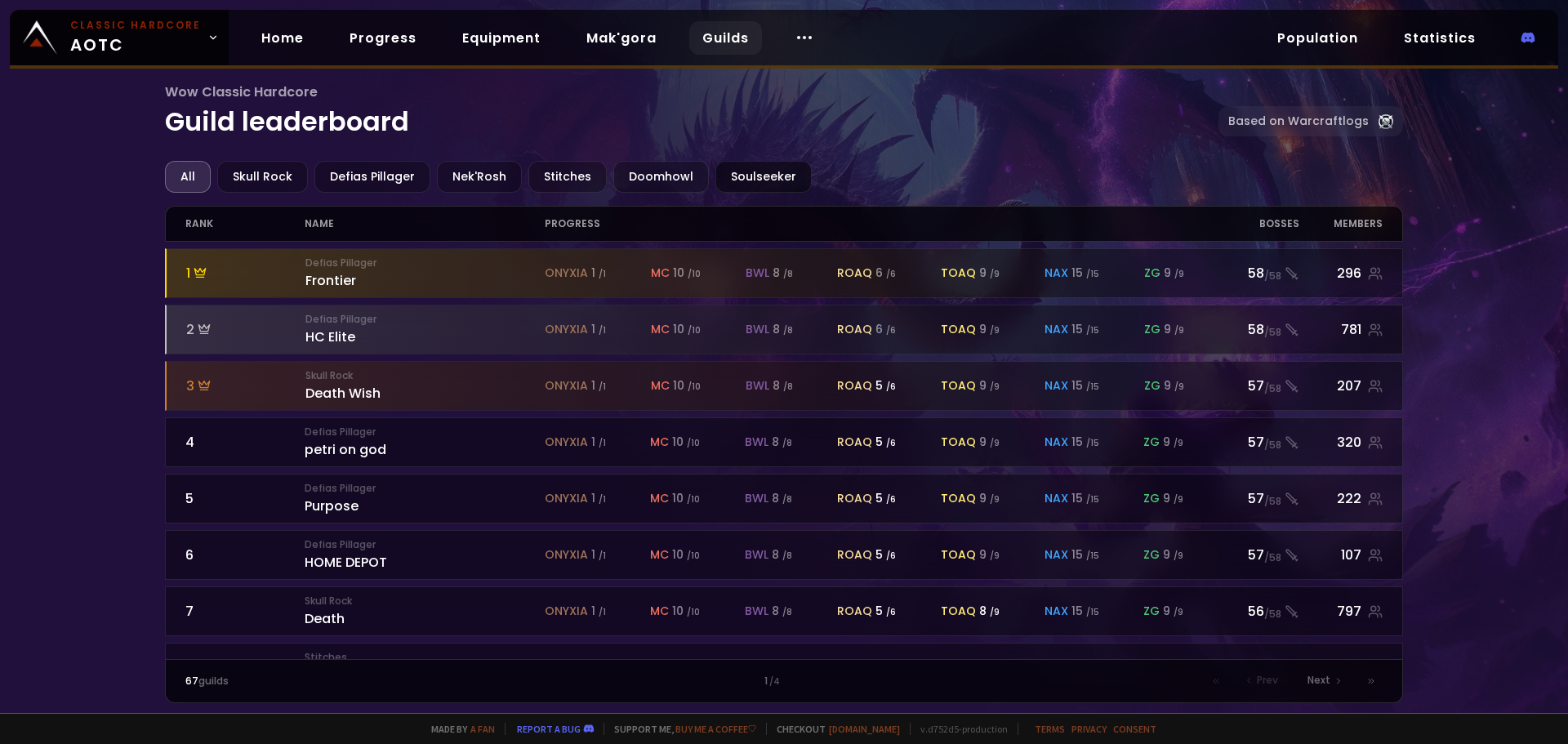
click at [743, 174] on div "Soulseeker" at bounding box center [763, 177] width 97 height 32
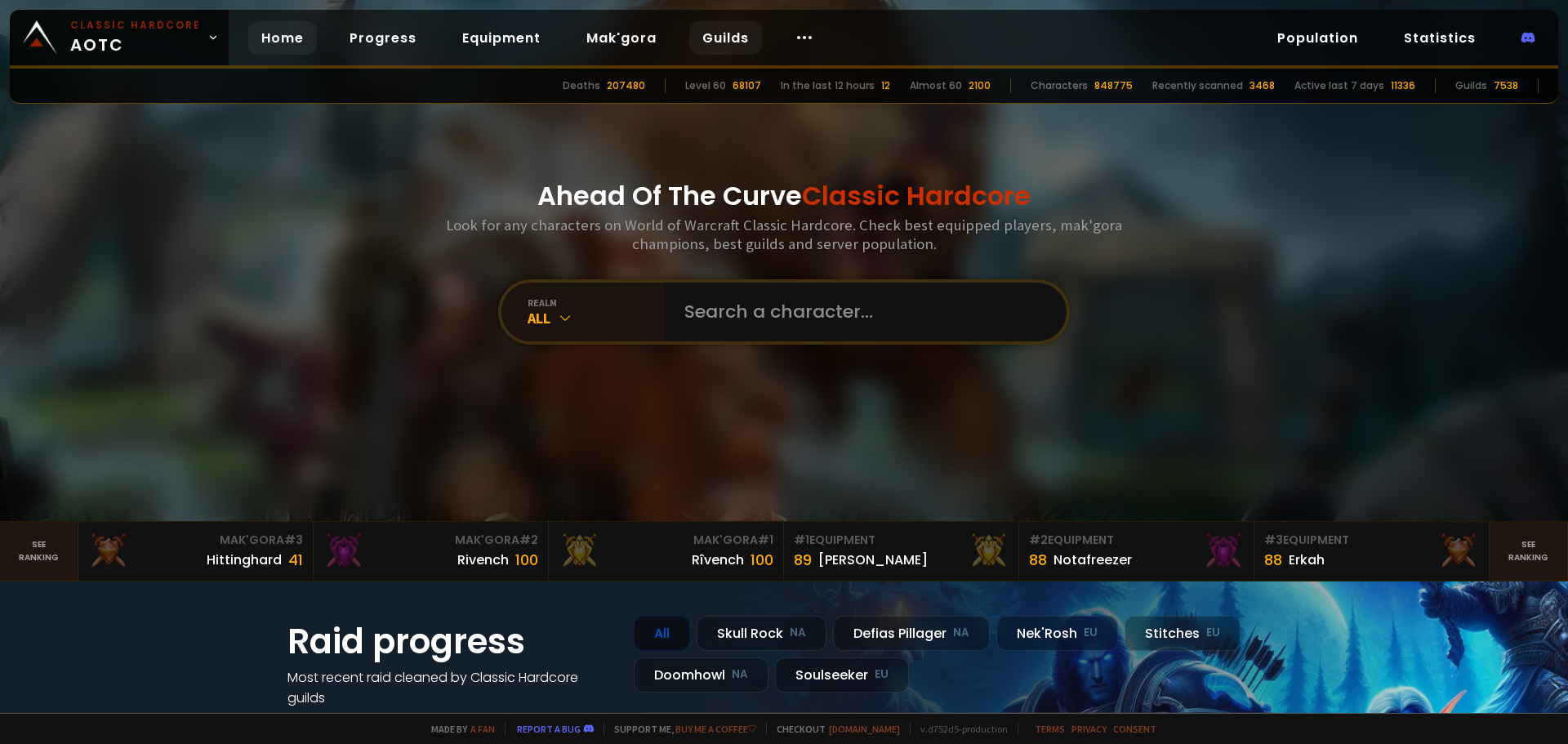
click at [723, 28] on link "Guilds" at bounding box center [725, 38] width 73 height 34
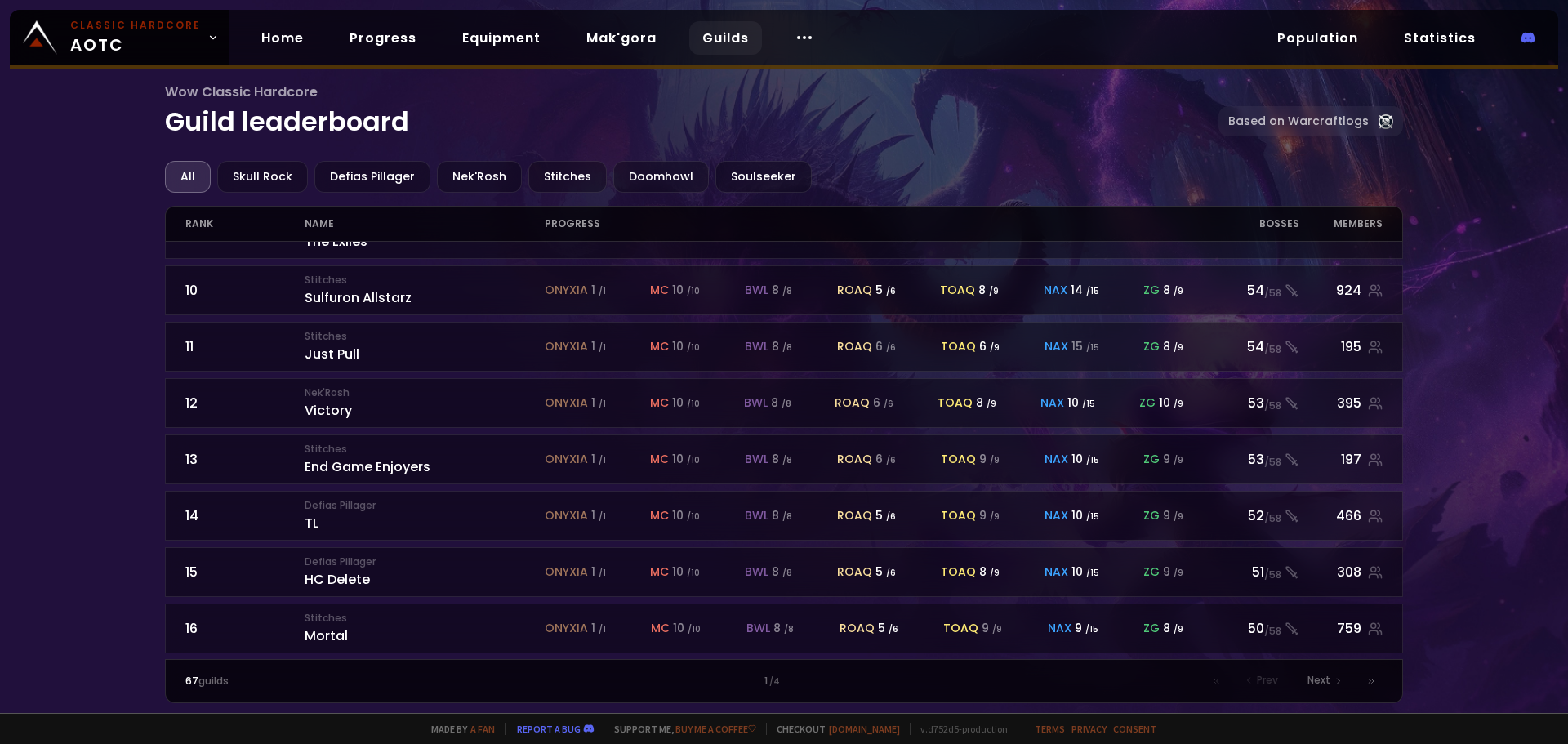
scroll to position [675, 0]
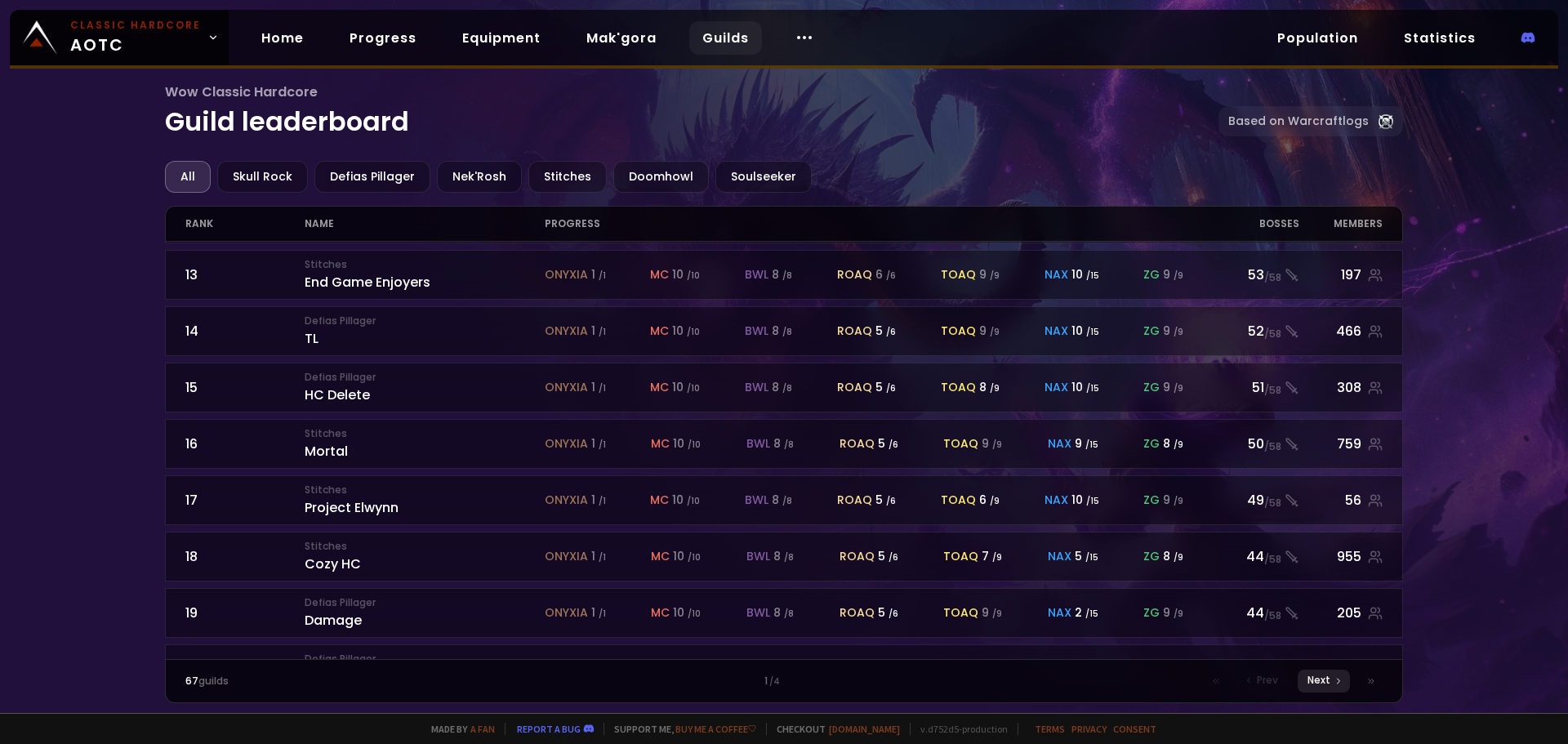
click at [1319, 673] on span "Next" at bounding box center [1318, 680] width 23 height 15
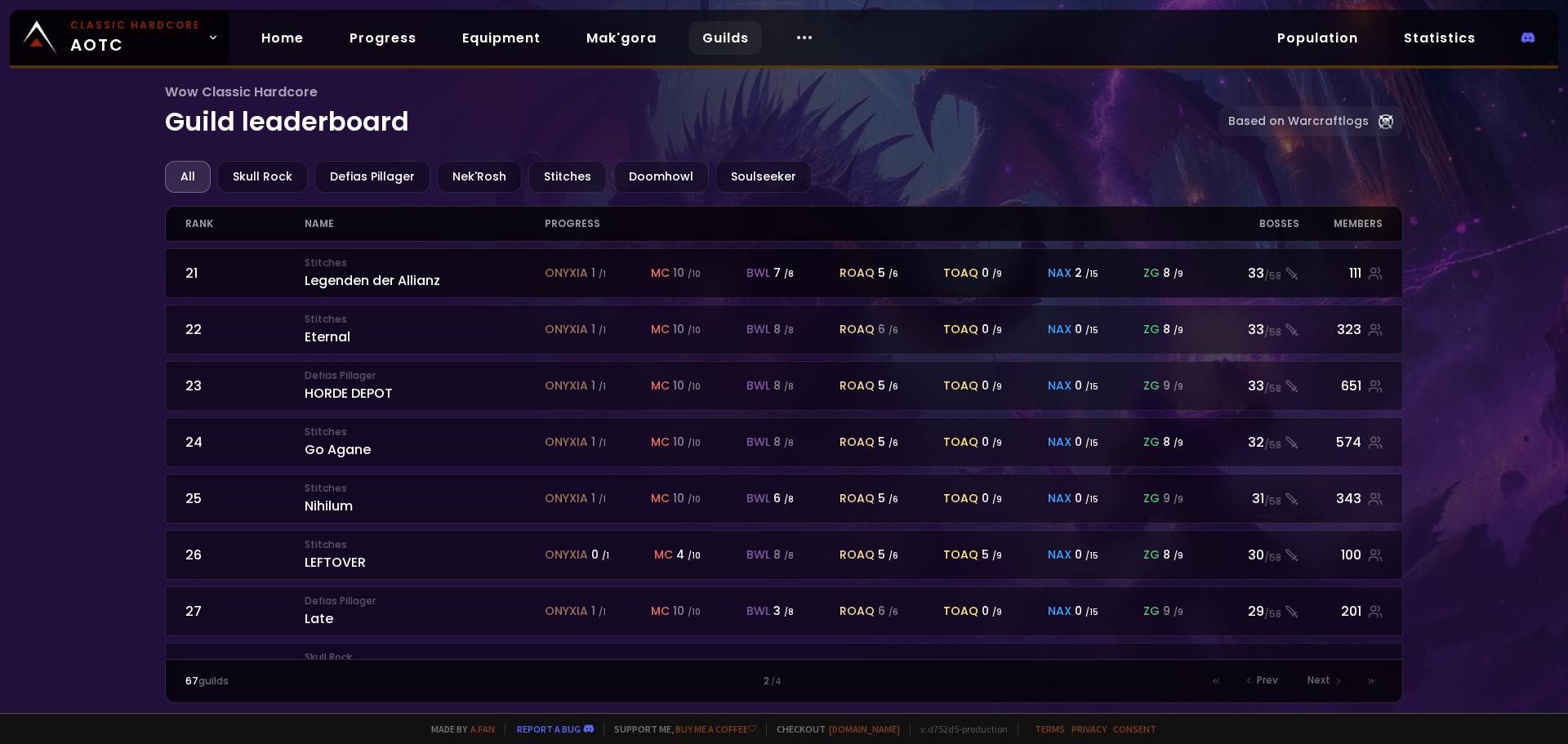
click at [477, 269] on div "Stitches Legenden der Allianz" at bounding box center [424, 274] width 239 height 35
click at [1346, 268] on div "111" at bounding box center [1340, 273] width 84 height 20
click at [1370, 275] on icon at bounding box center [1374, 277] width 9 height 4
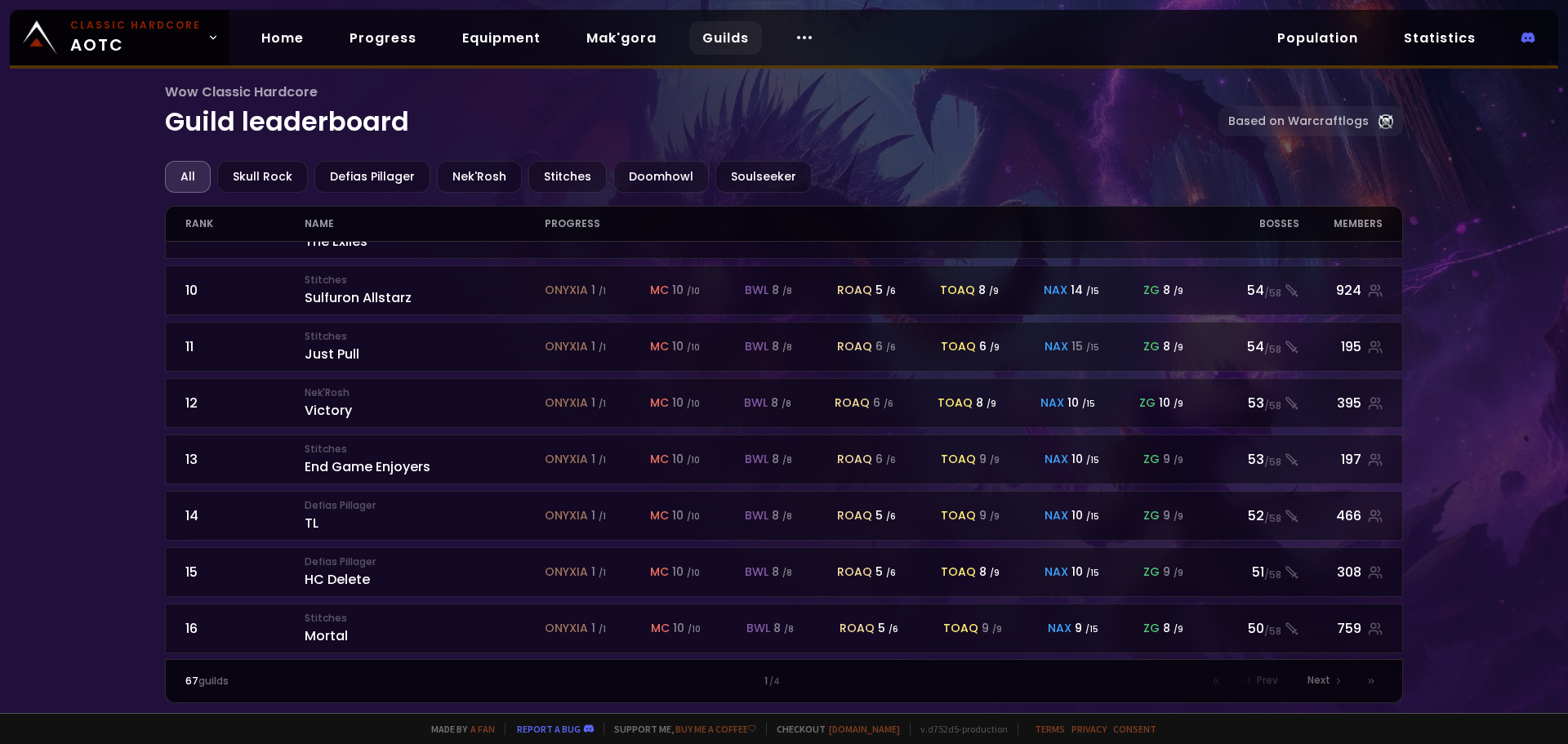
scroll to position [675, 0]
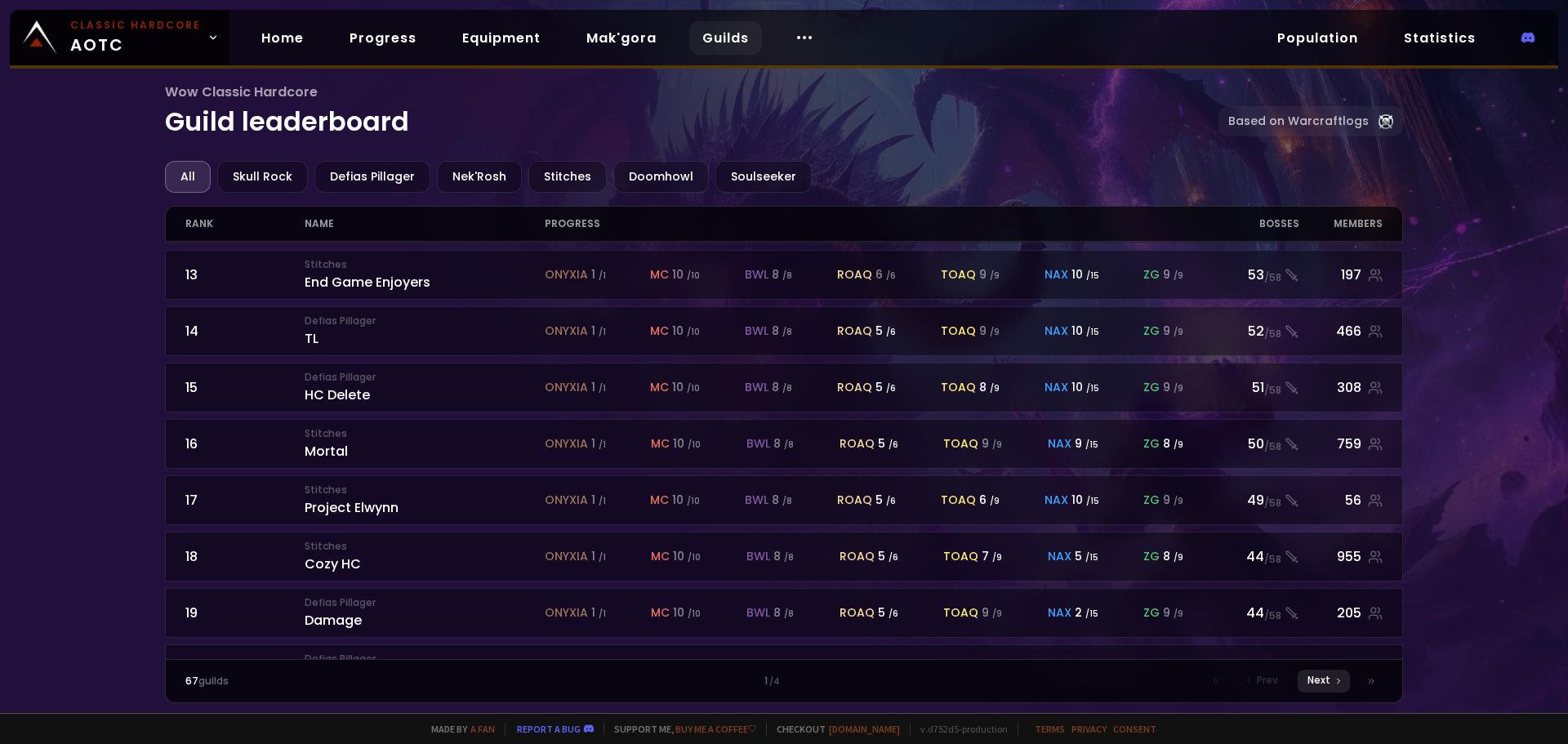
click at [1334, 680] on icon at bounding box center [1338, 681] width 10 height 10
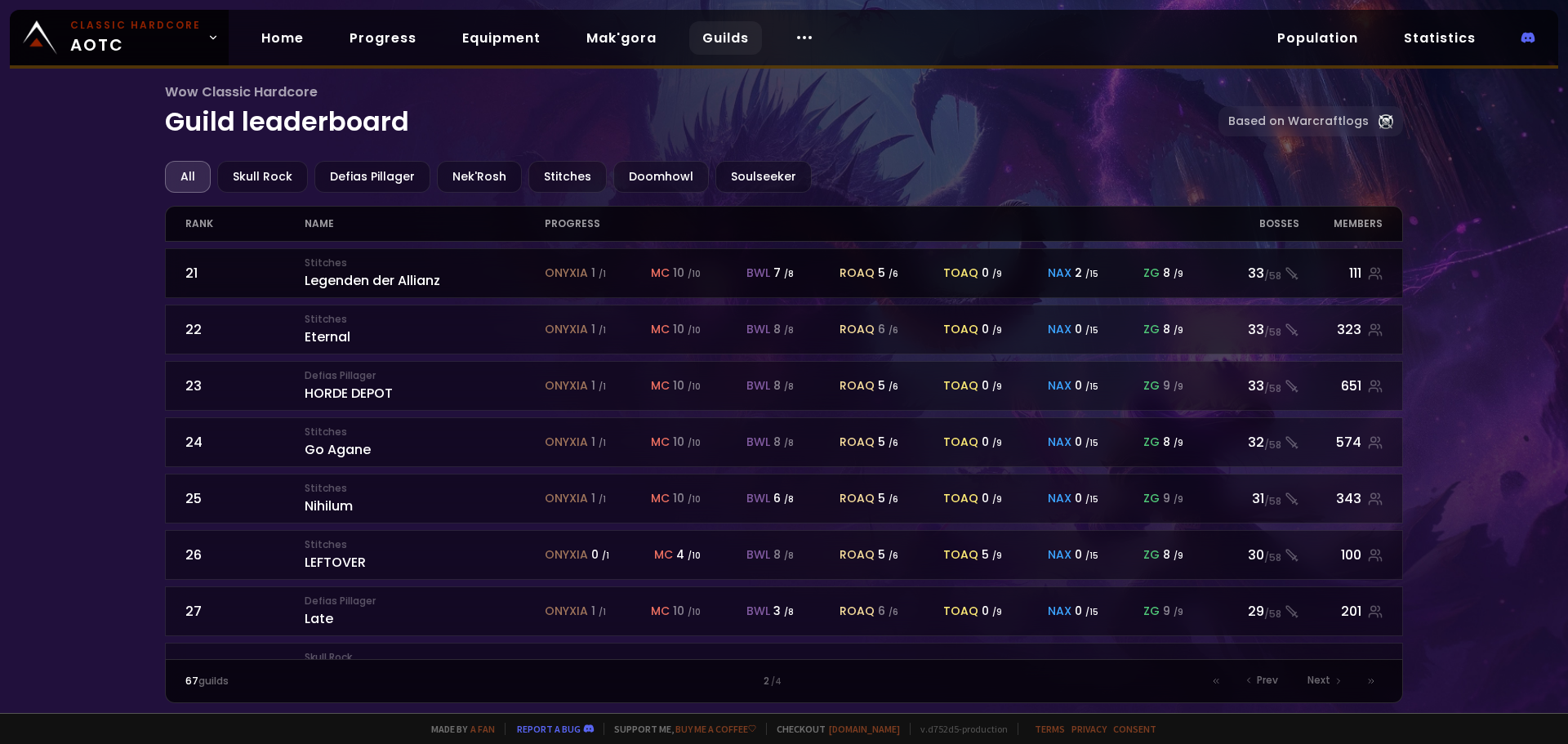
click at [478, 267] on div "Stitches Legenden der Allianz" at bounding box center [424, 274] width 239 height 35
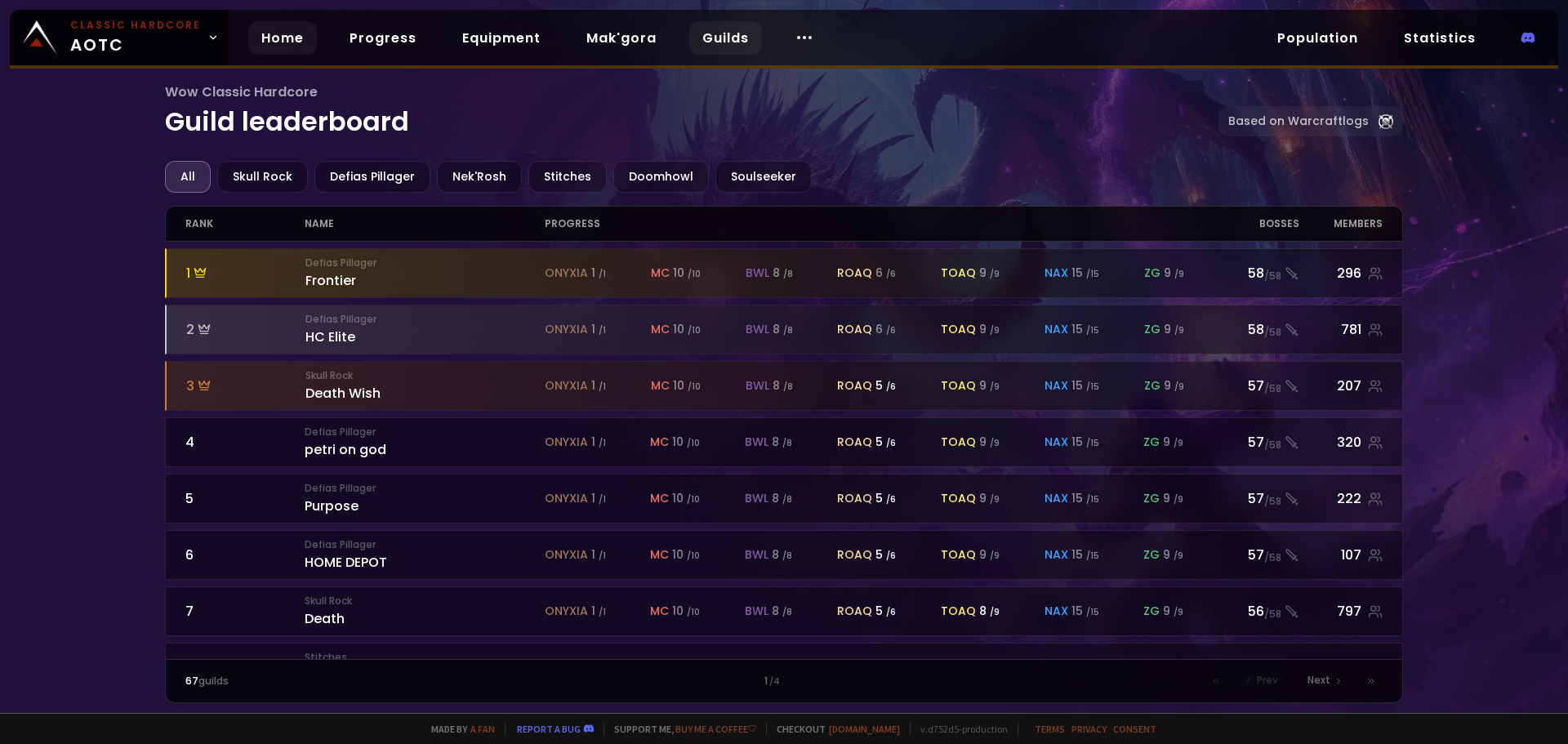
click at [269, 43] on link "Home" at bounding box center [282, 38] width 68 height 34
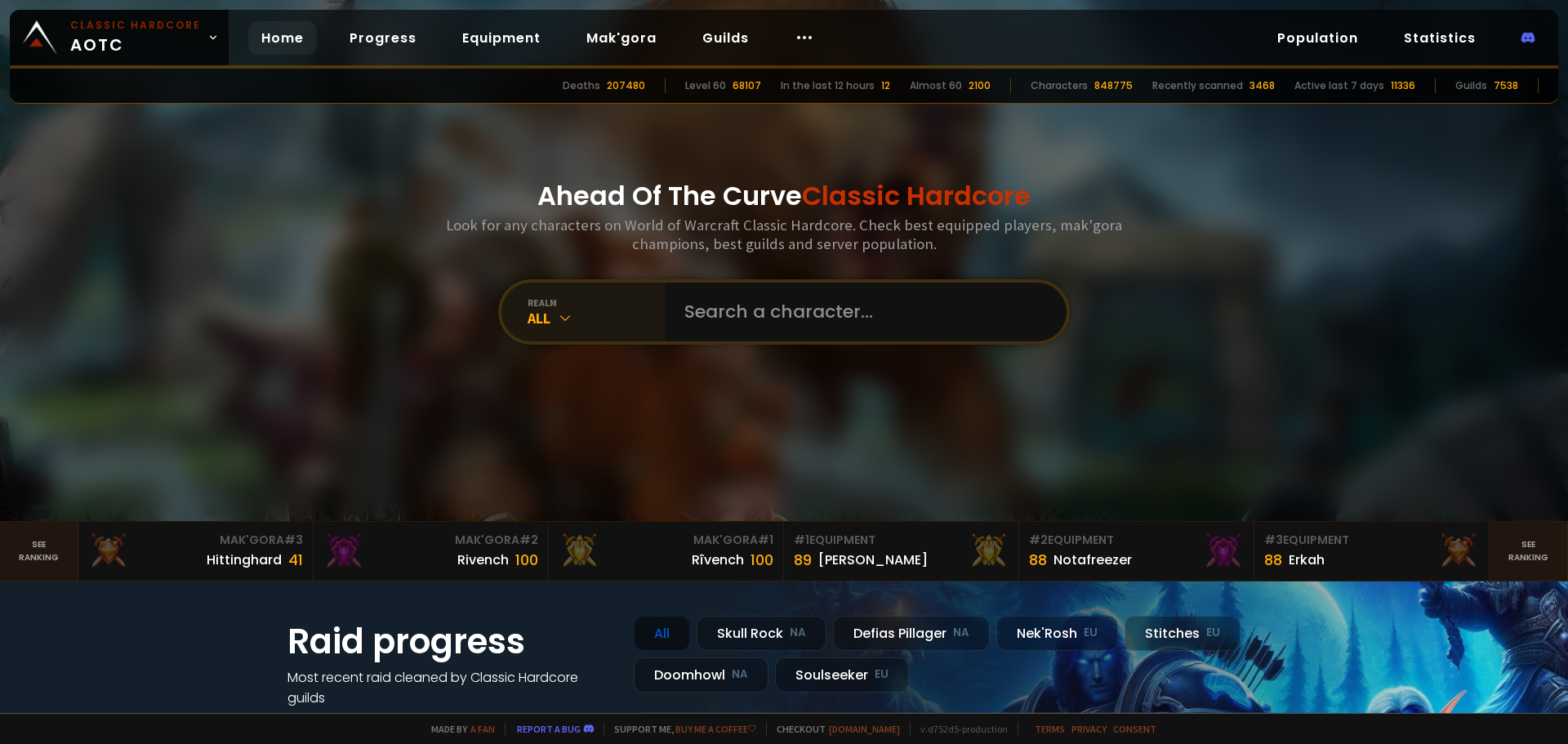
click at [561, 312] on icon at bounding box center [565, 318] width 16 height 16
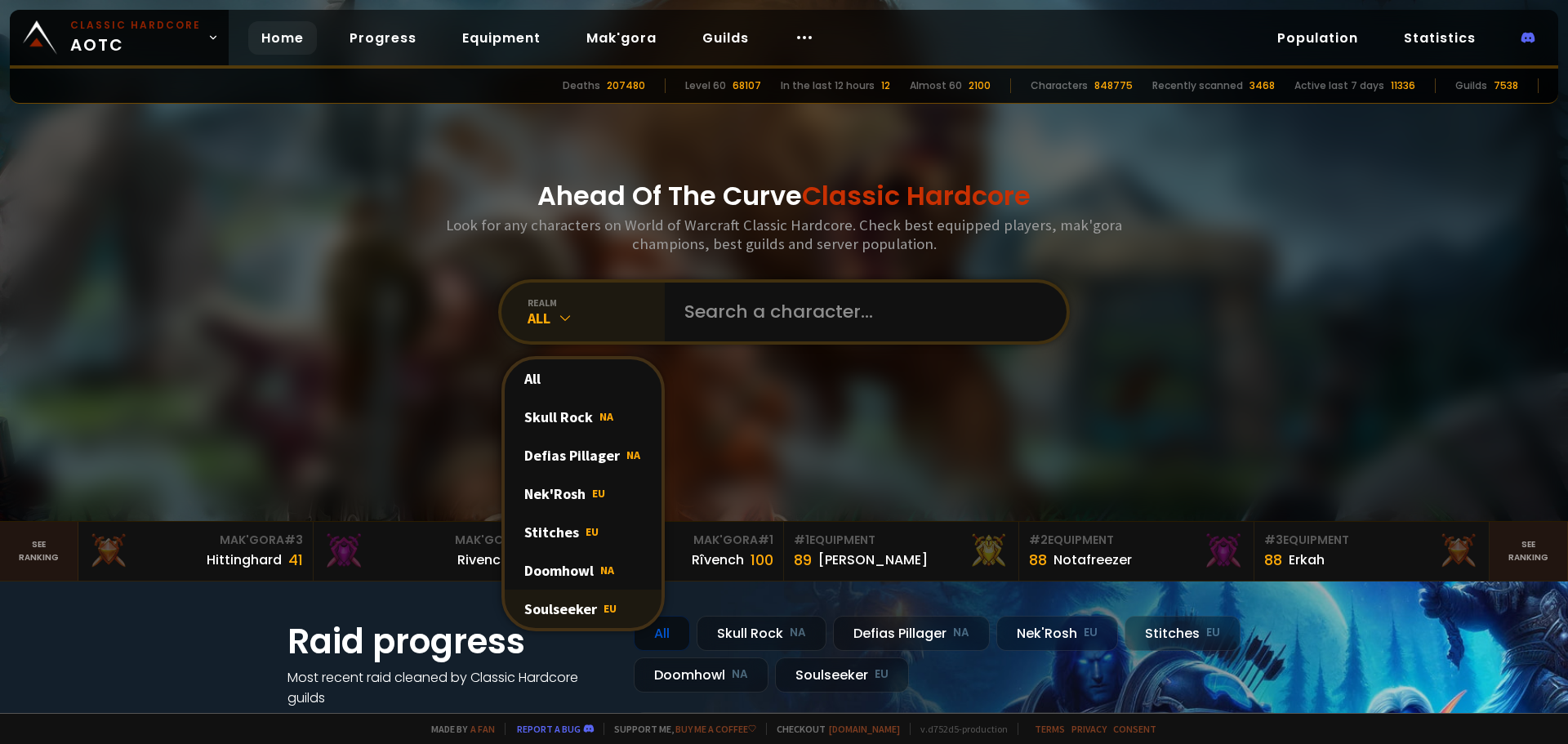
click at [576, 608] on div "Soulseeker EU" at bounding box center [583, 608] width 157 height 38
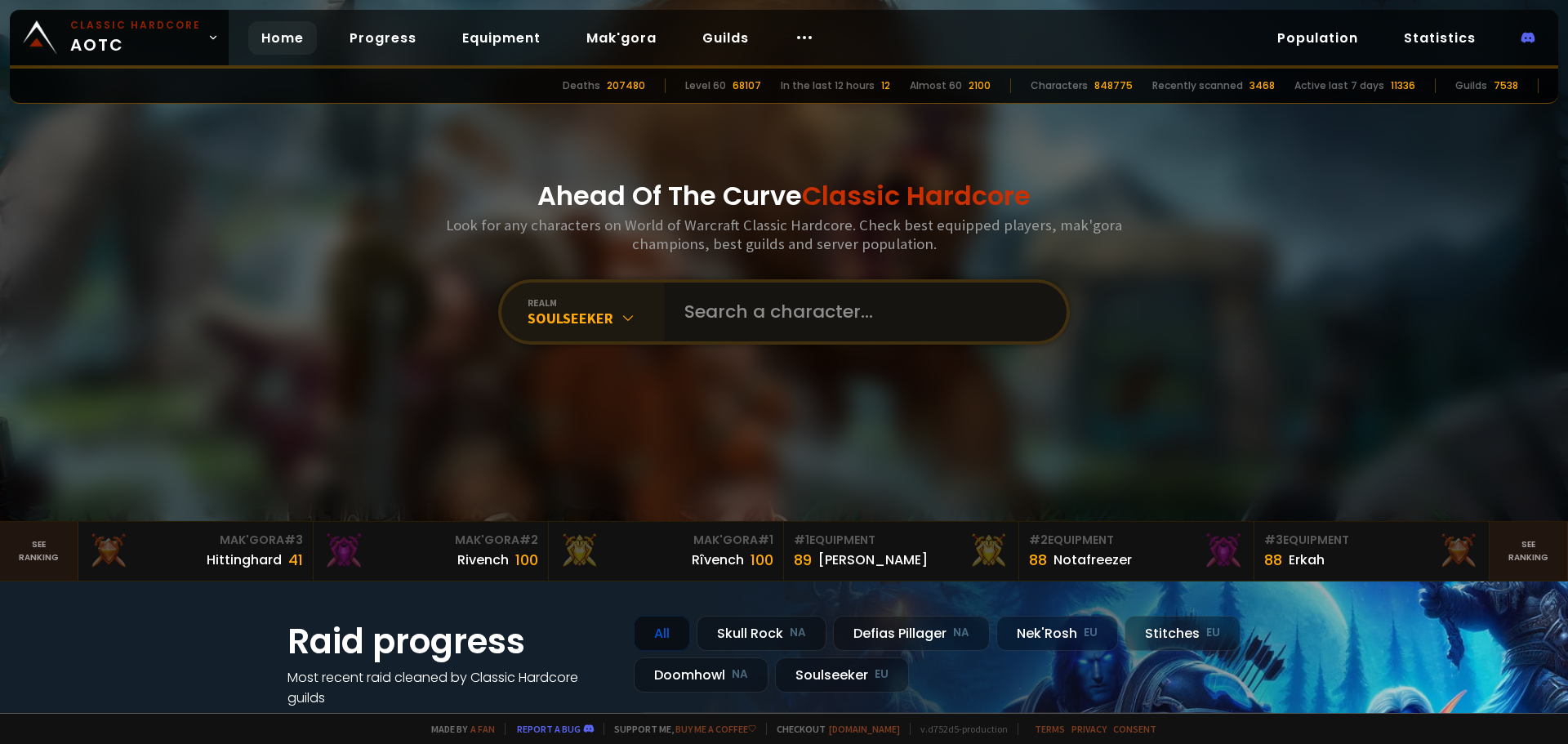
click at [740, 335] on input "text" at bounding box center [861, 312] width 373 height 58
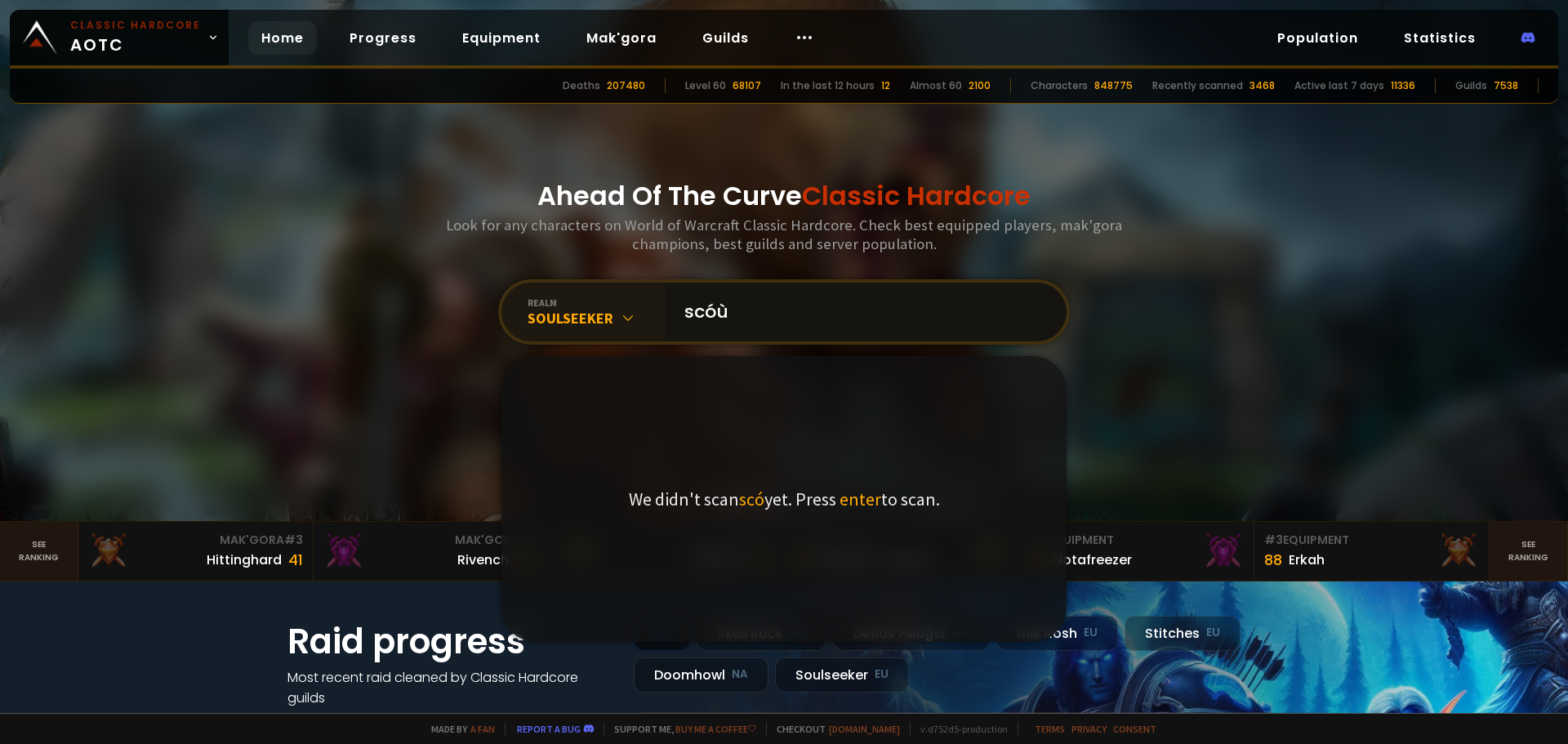
type input "scóùt"
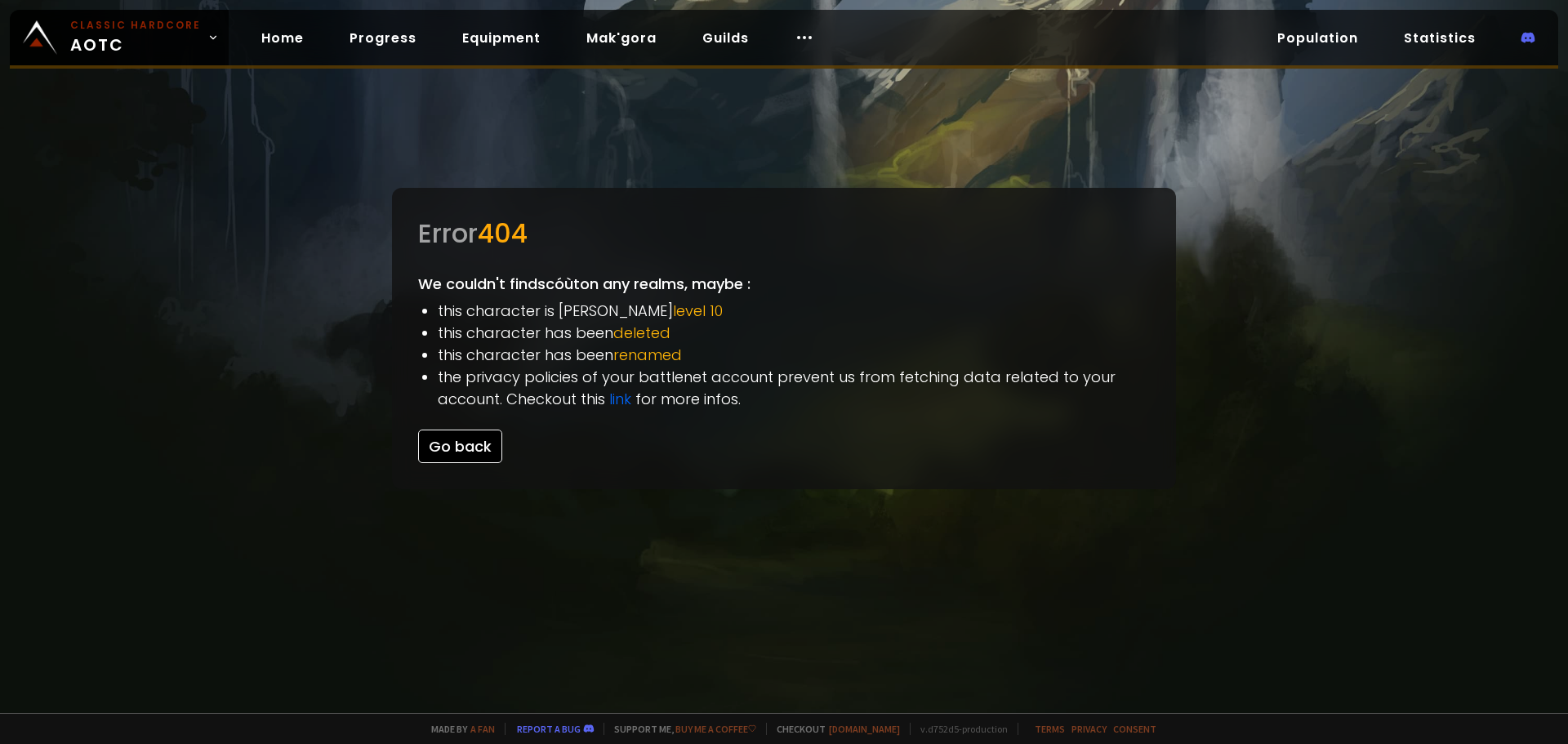
click at [446, 446] on button "Go back" at bounding box center [460, 446] width 84 height 34
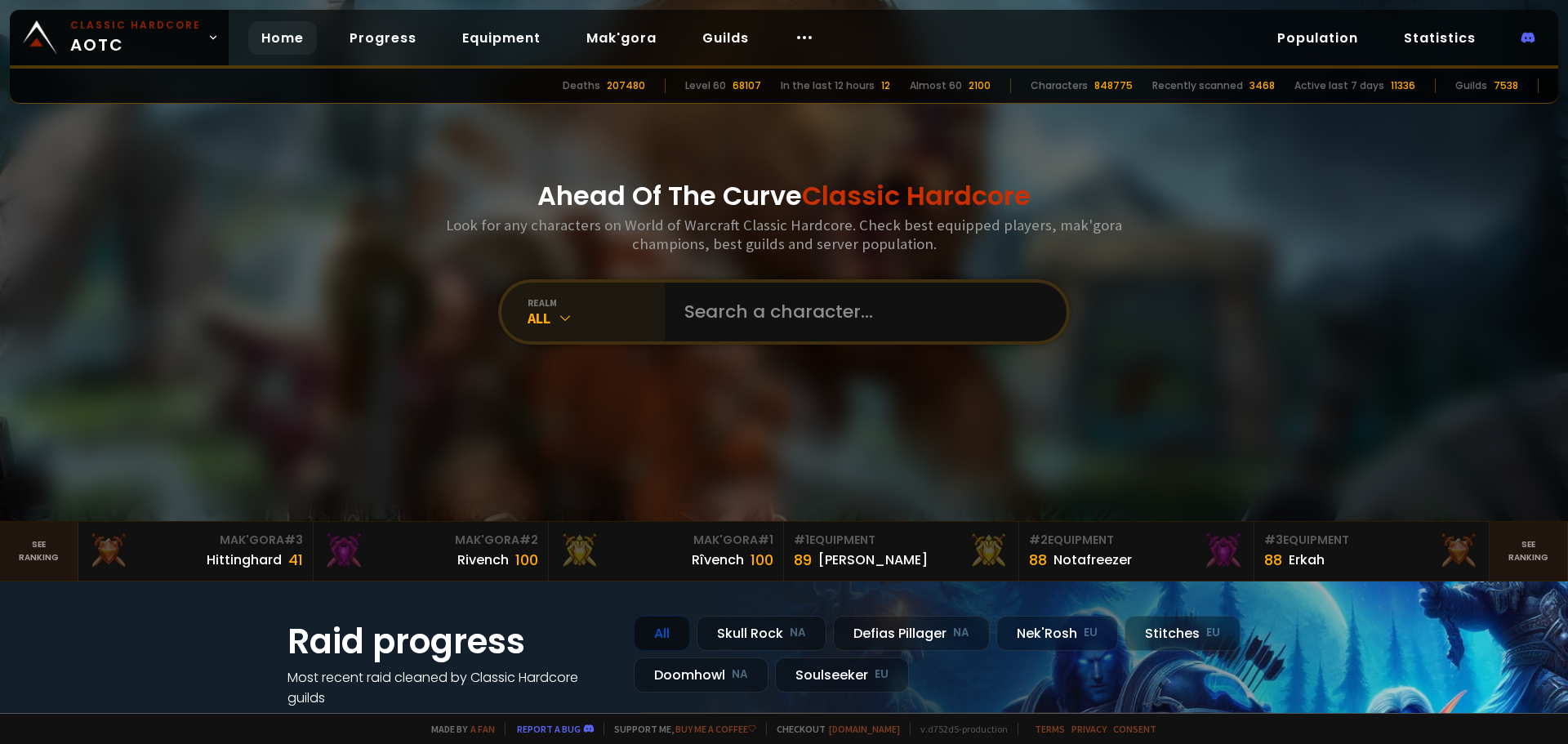
click at [557, 310] on icon at bounding box center [565, 318] width 16 height 16
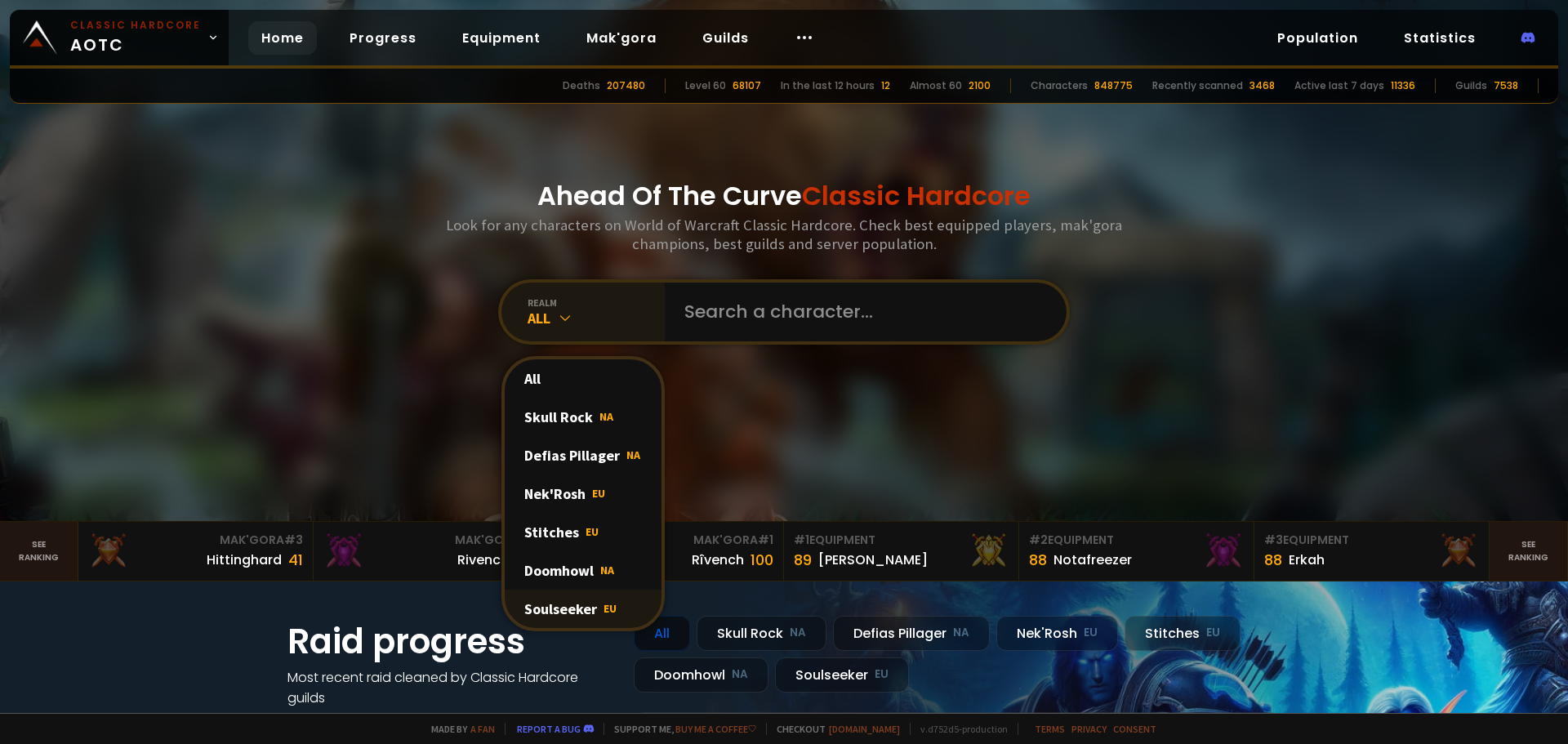
click at [570, 608] on div "Soulseeker EU" at bounding box center [583, 608] width 157 height 38
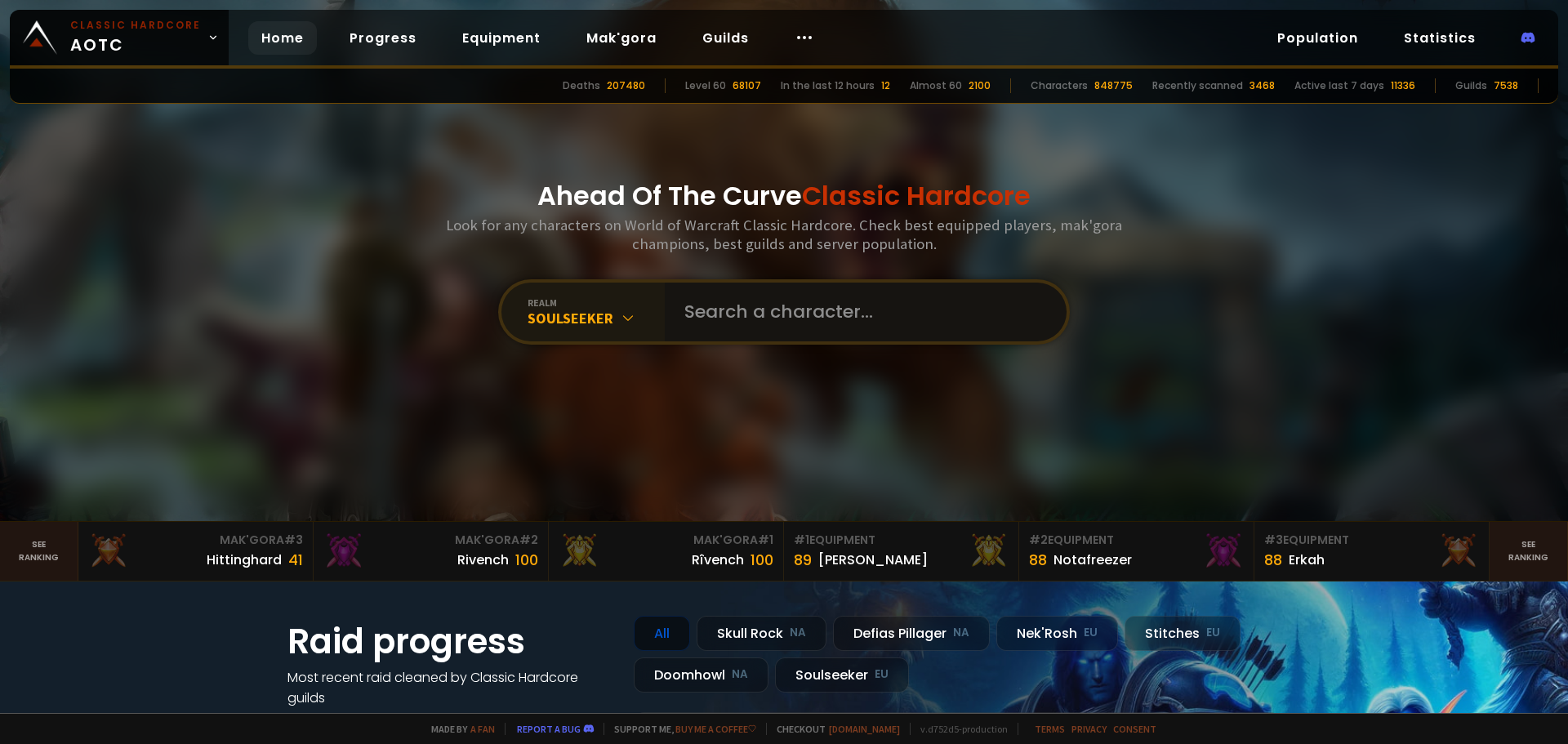
click at [764, 334] on input "text" at bounding box center [861, 312] width 373 height 58
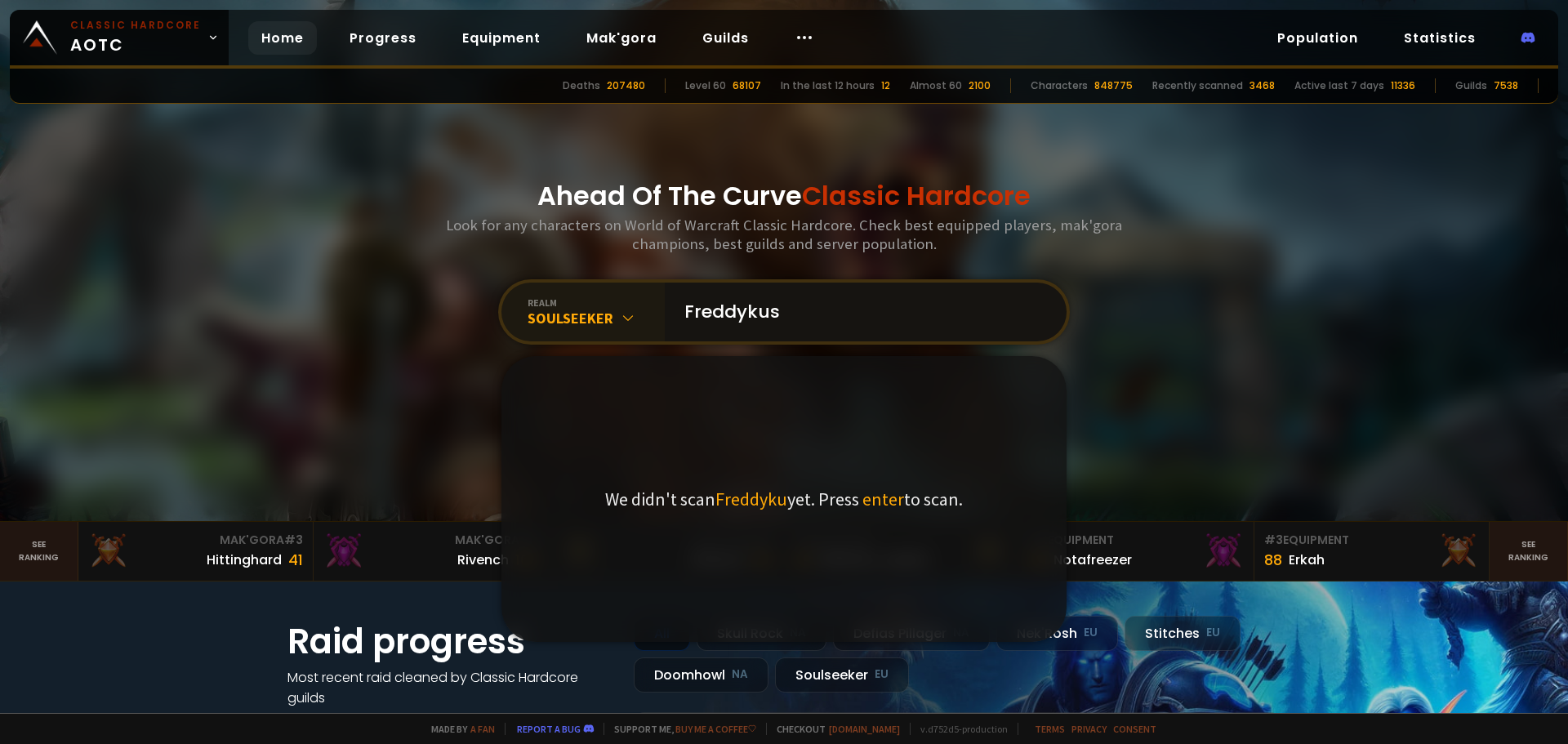
type input "Freddykusi"
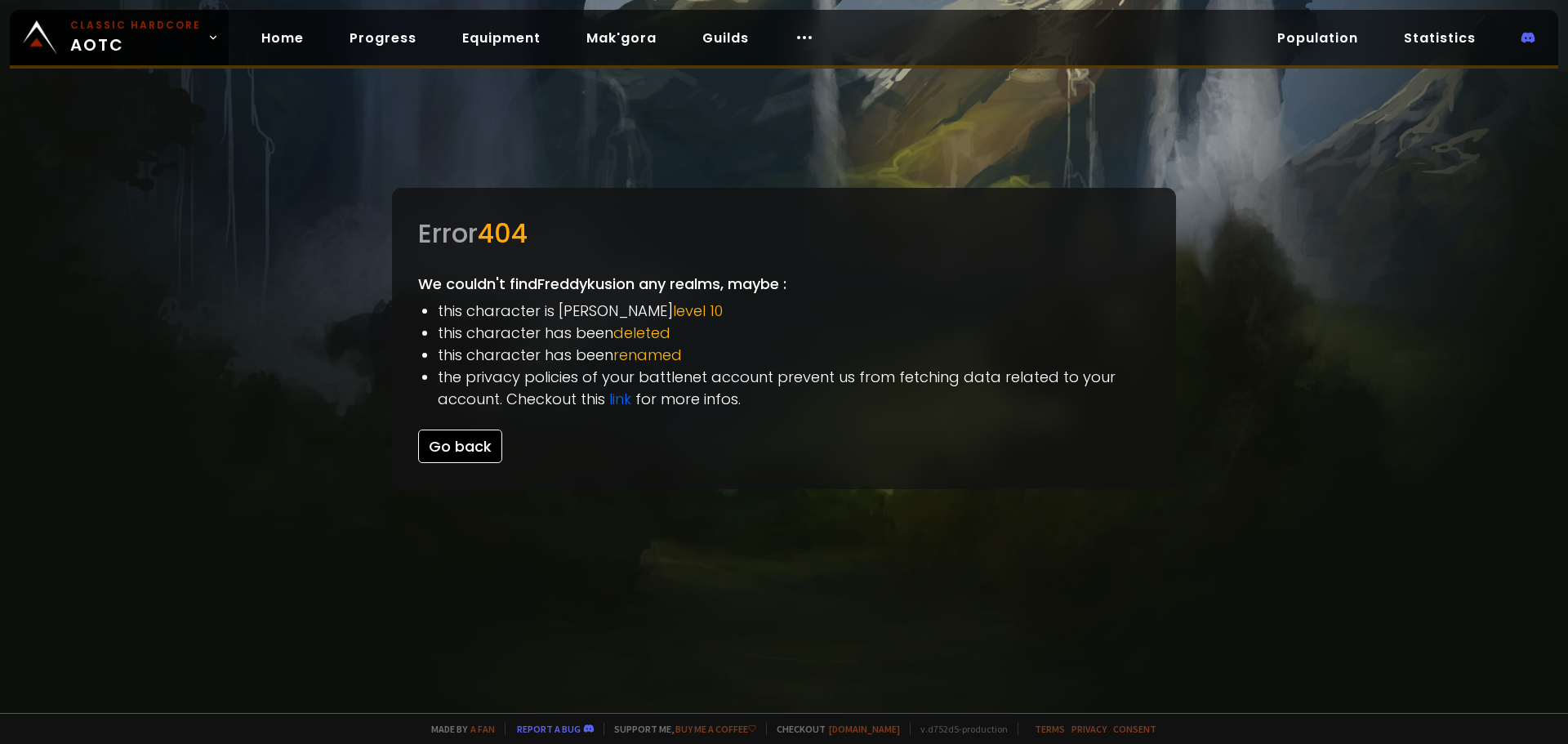
click at [476, 437] on button "Go back" at bounding box center [460, 446] width 84 height 34
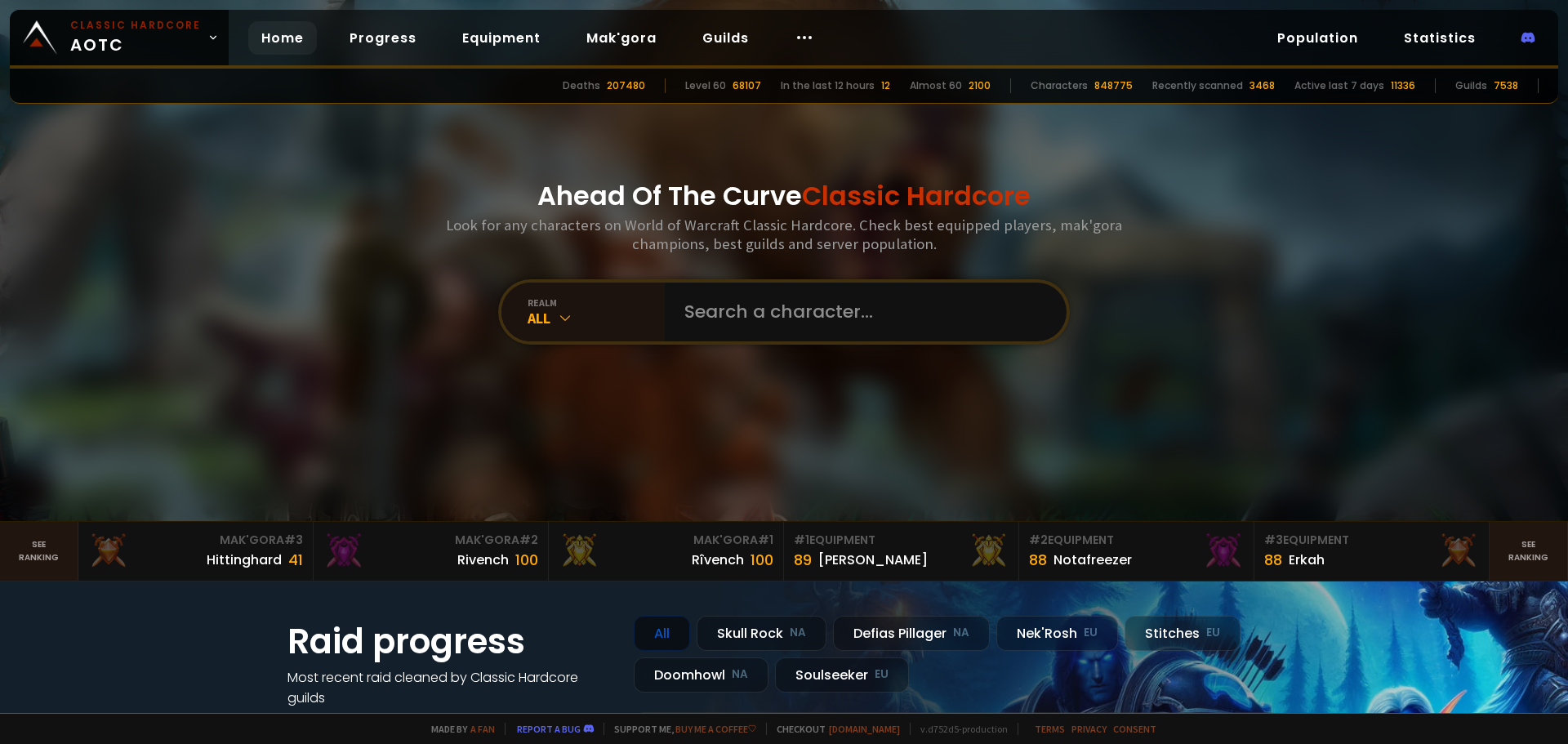
scroll to position [81, 0]
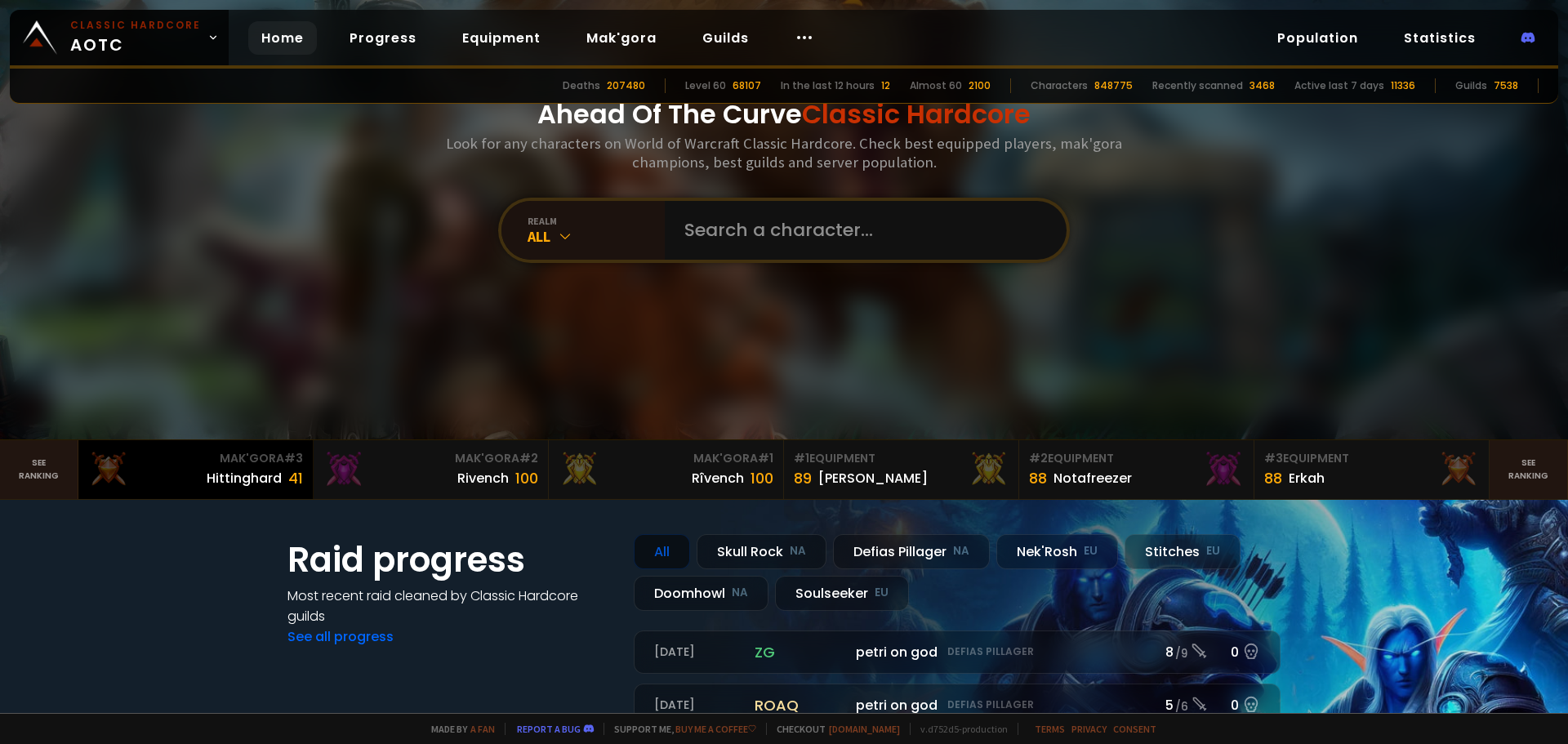
click at [244, 487] on div "Hittinghard 41" at bounding box center [254, 477] width 97 height 22
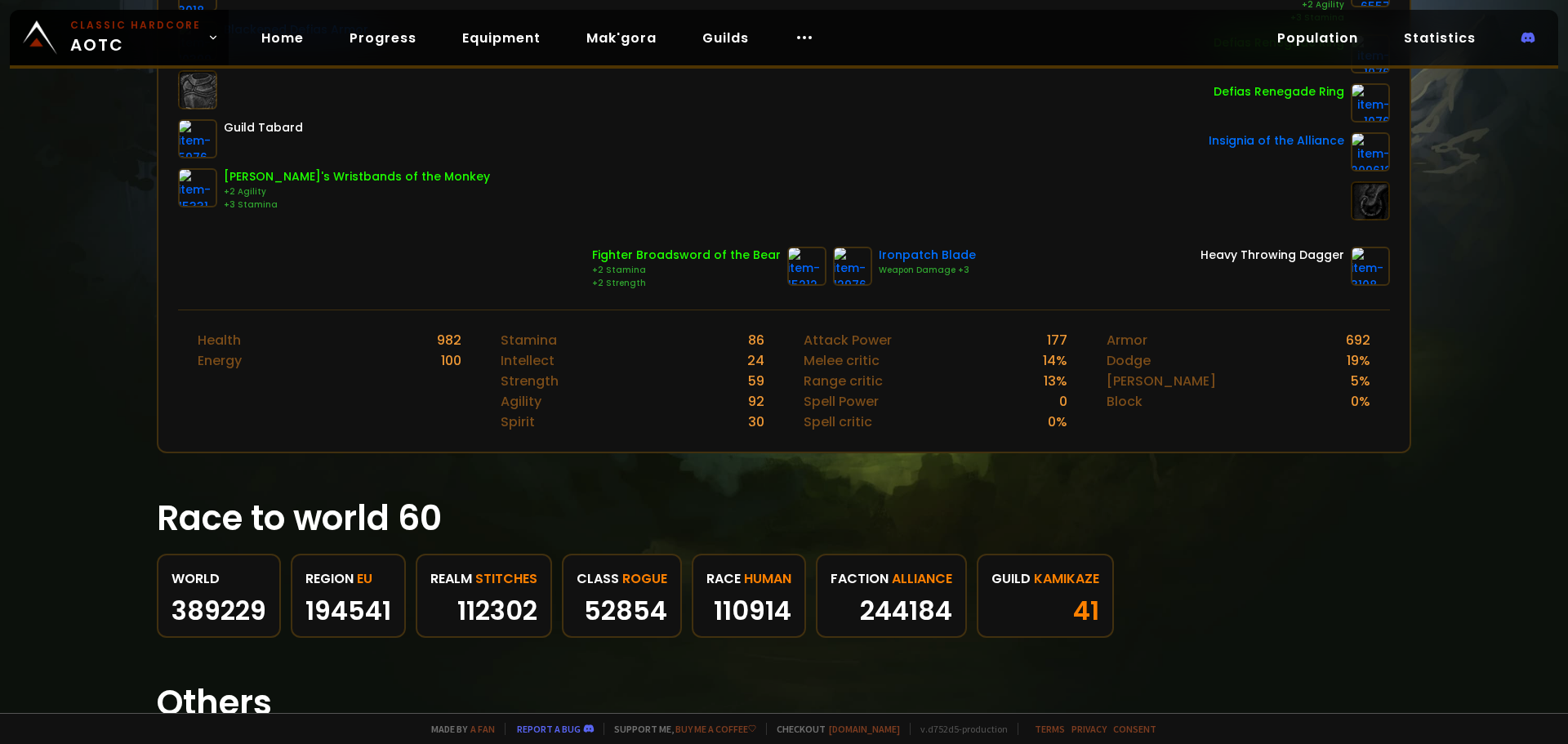
scroll to position [659, 0]
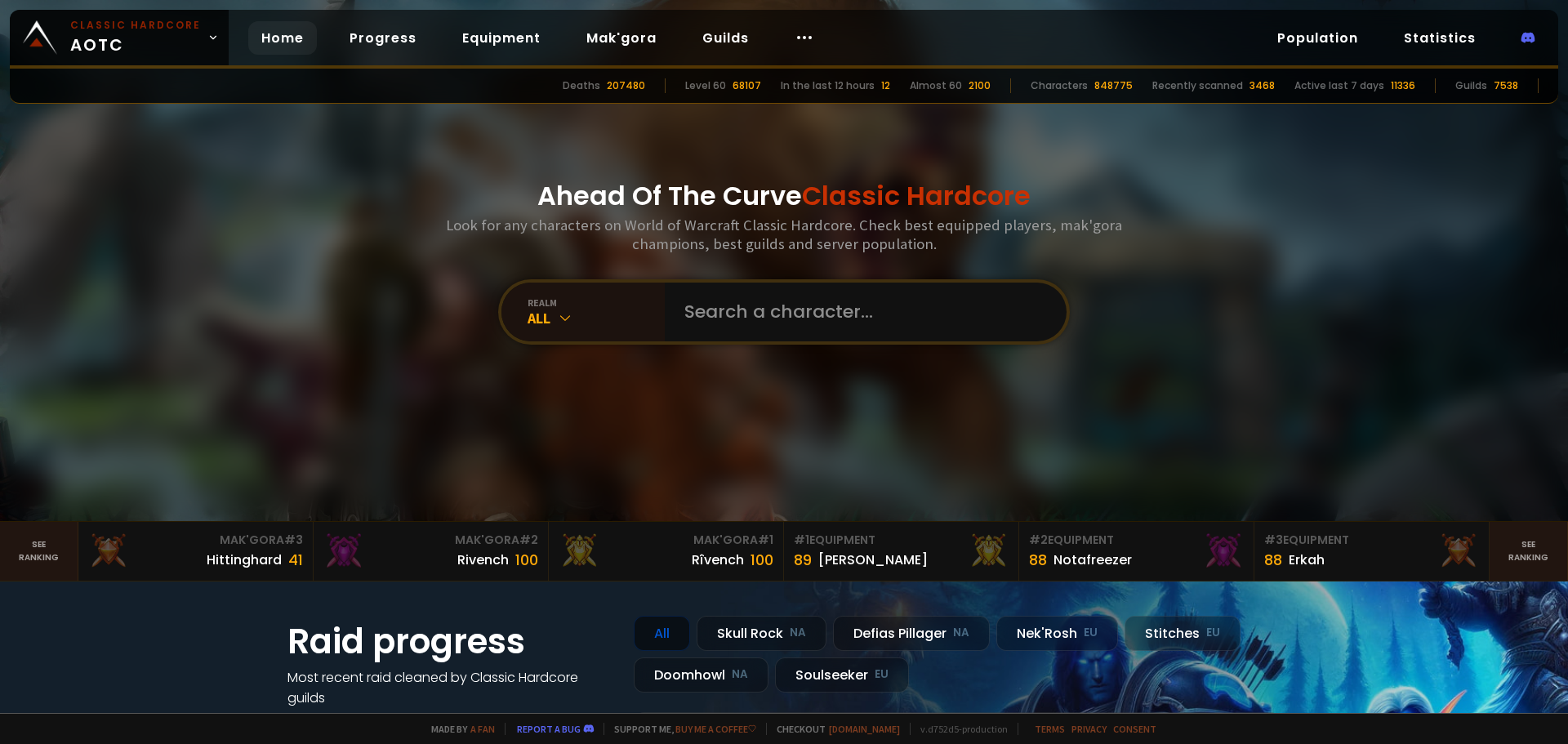
scroll to position [408, 0]
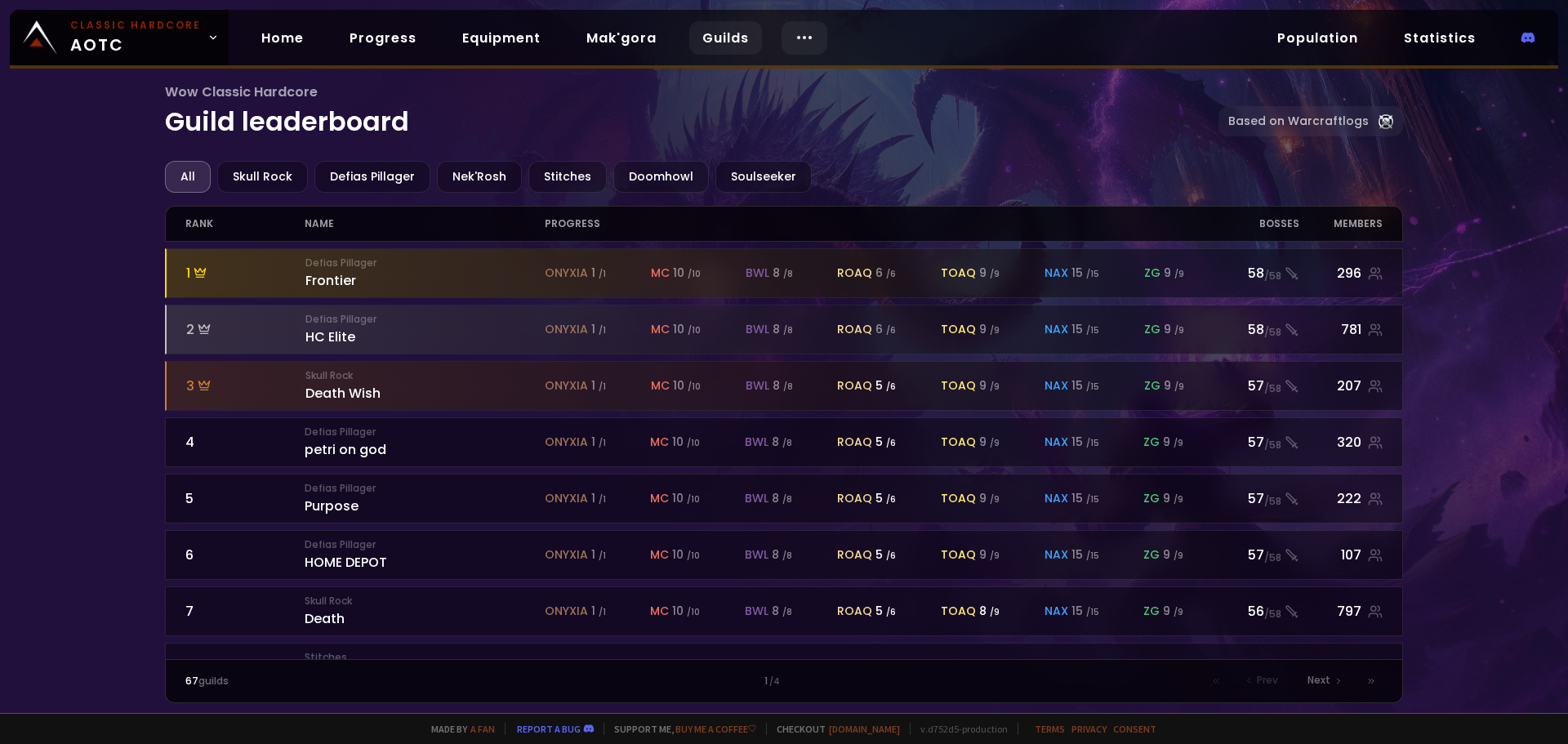
click at [772, 43] on body "Classic Hardcore AOTC Home Progress Equipment Mak'gora Guilds Population Statis…" at bounding box center [784, 372] width 1568 height 744
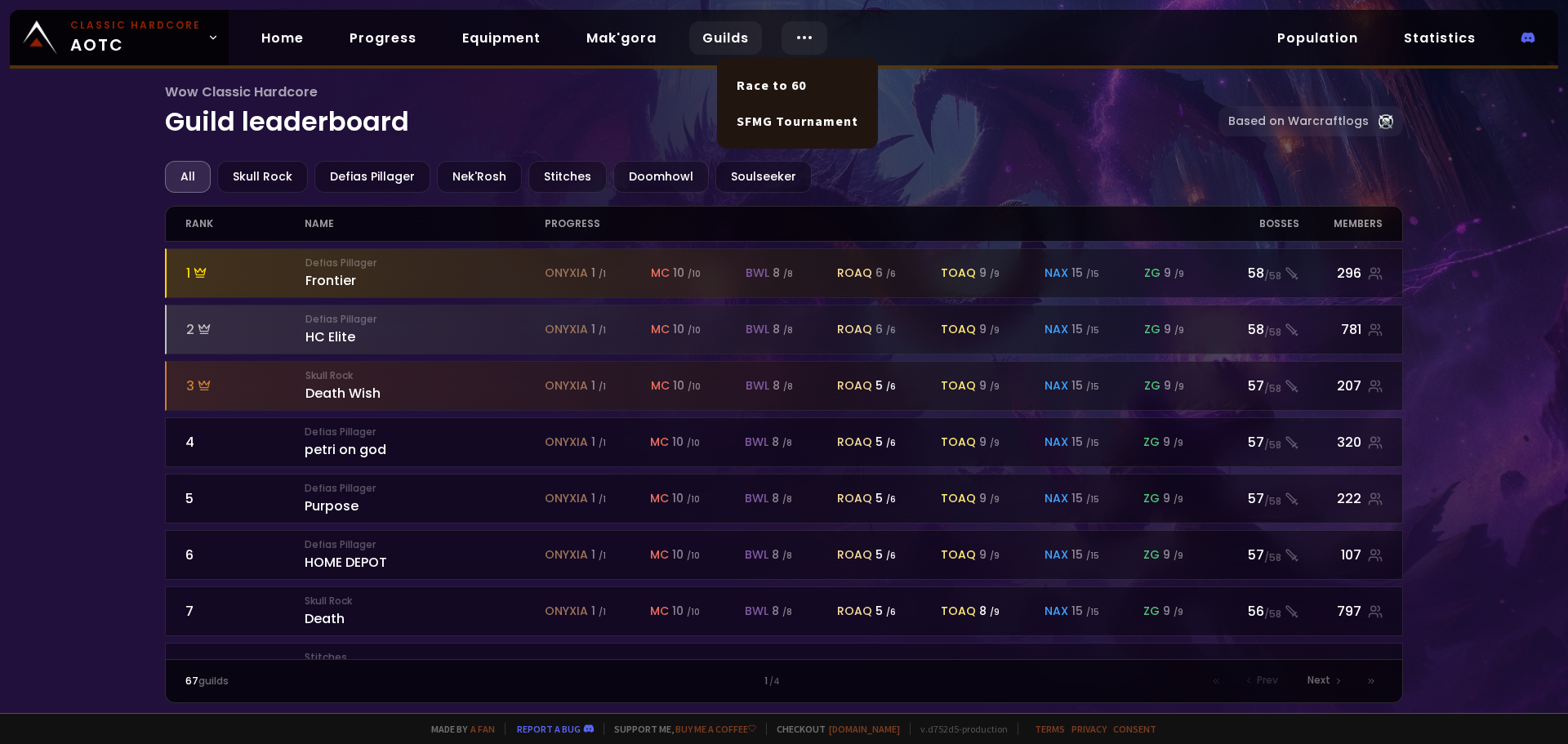
click at [782, 40] on div at bounding box center [805, 38] width 46 height 34
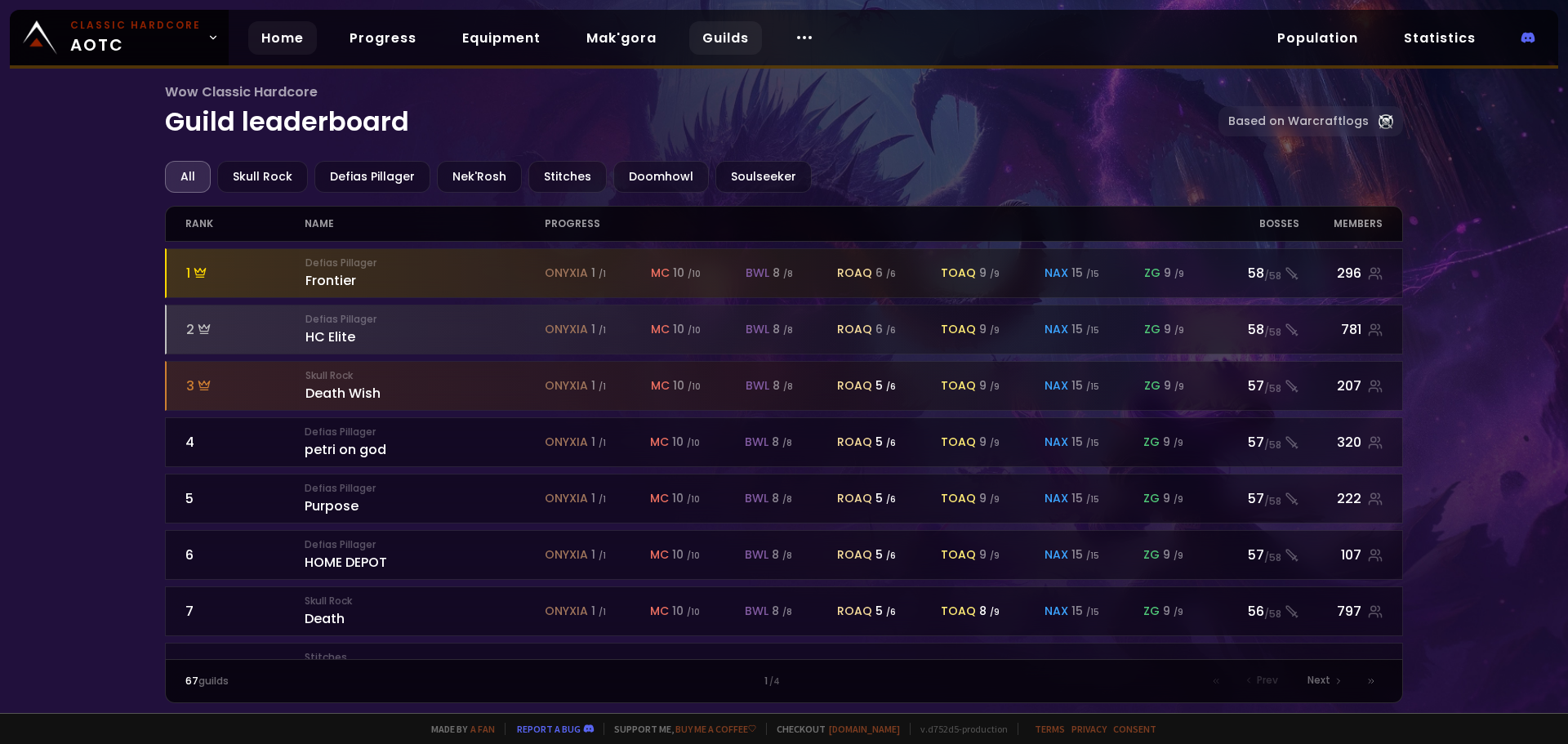
click at [278, 38] on link "Home" at bounding box center [282, 38] width 68 height 34
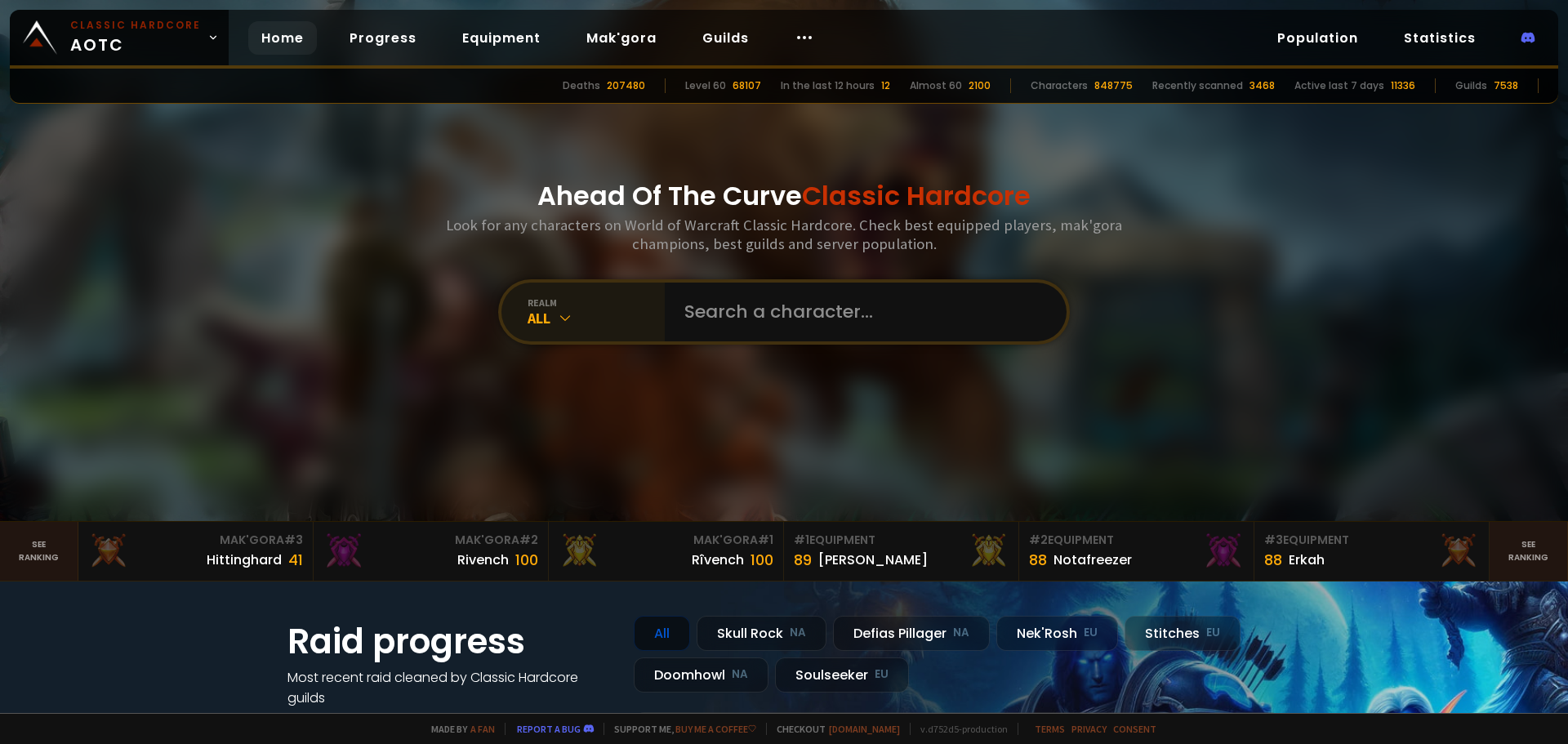
click at [566, 297] on div "realm" at bounding box center [596, 303] width 137 height 12
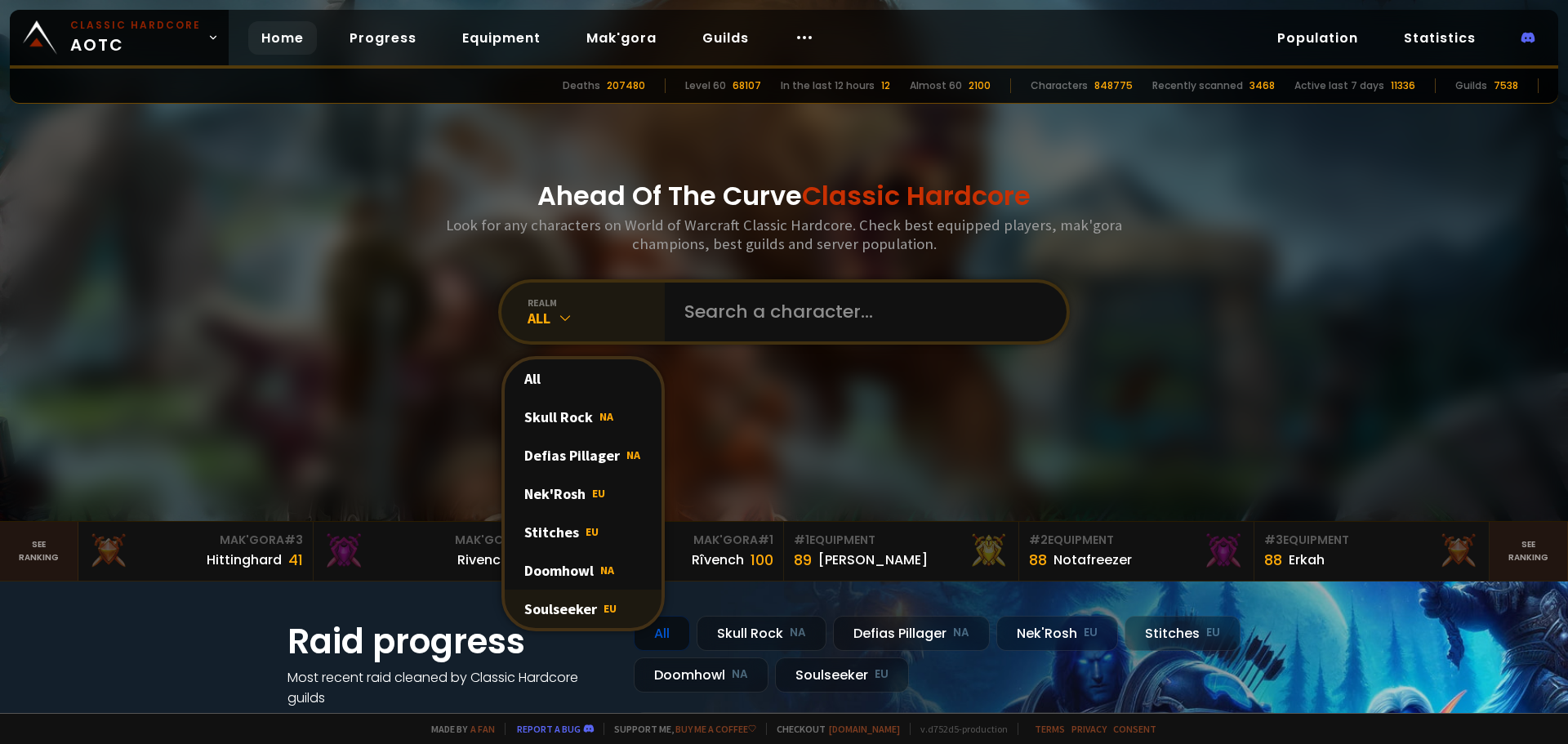
click at [604, 606] on span "EU" at bounding box center [610, 608] width 13 height 15
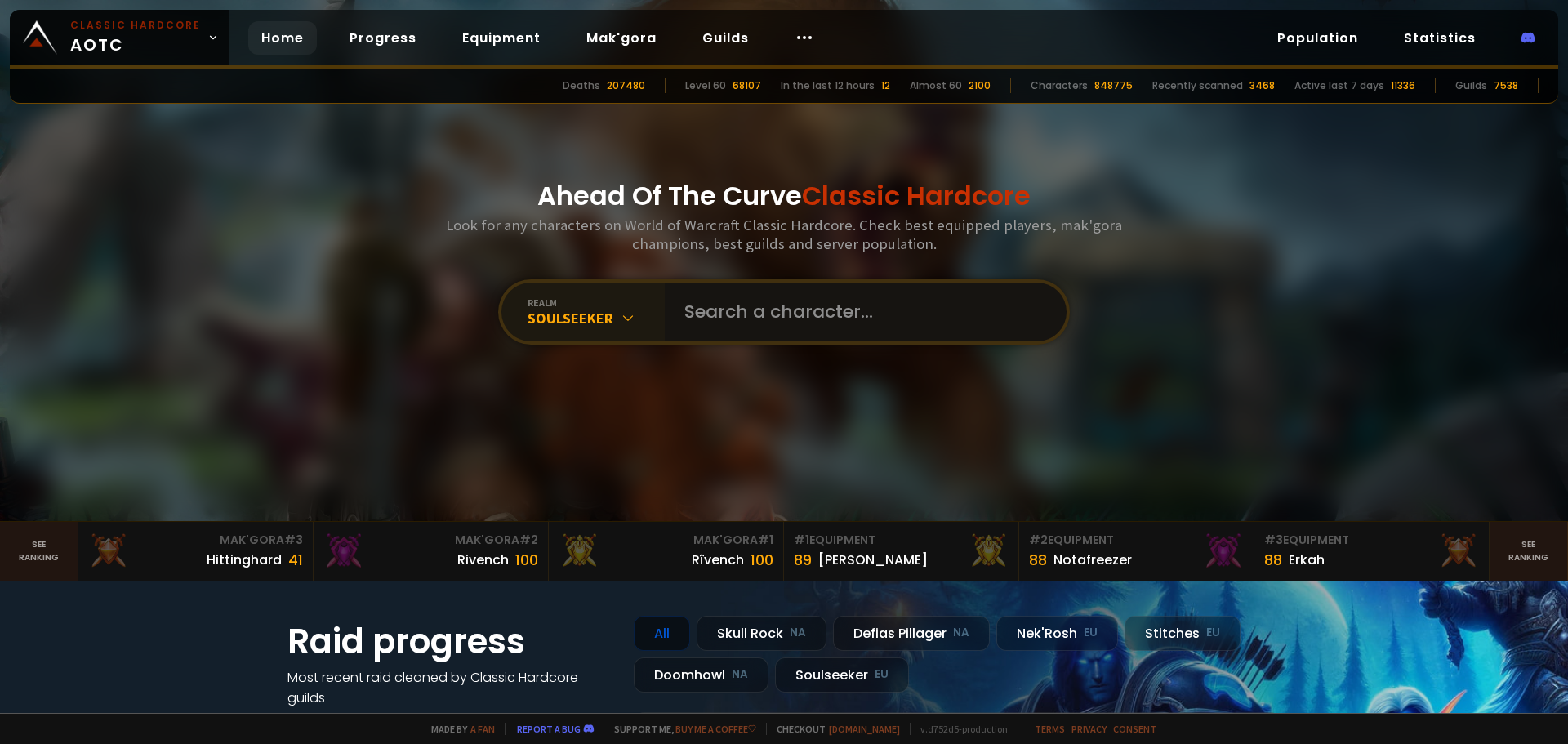
click at [758, 313] on input "text" at bounding box center [861, 312] width 373 height 58
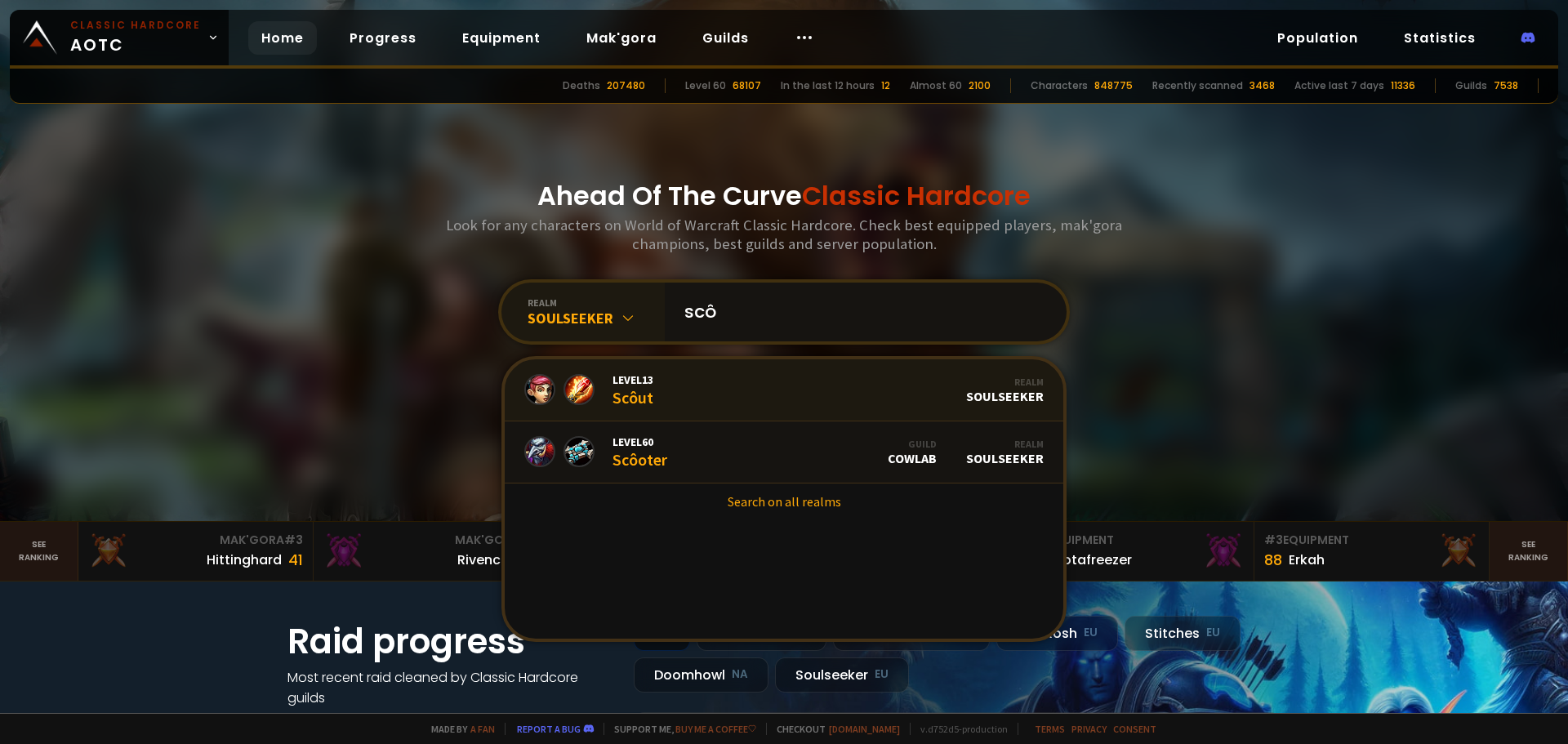
type input "scô"
click at [728, 404] on link "Level 13 Scôut Realm Soulseeker" at bounding box center [784, 391] width 559 height 62
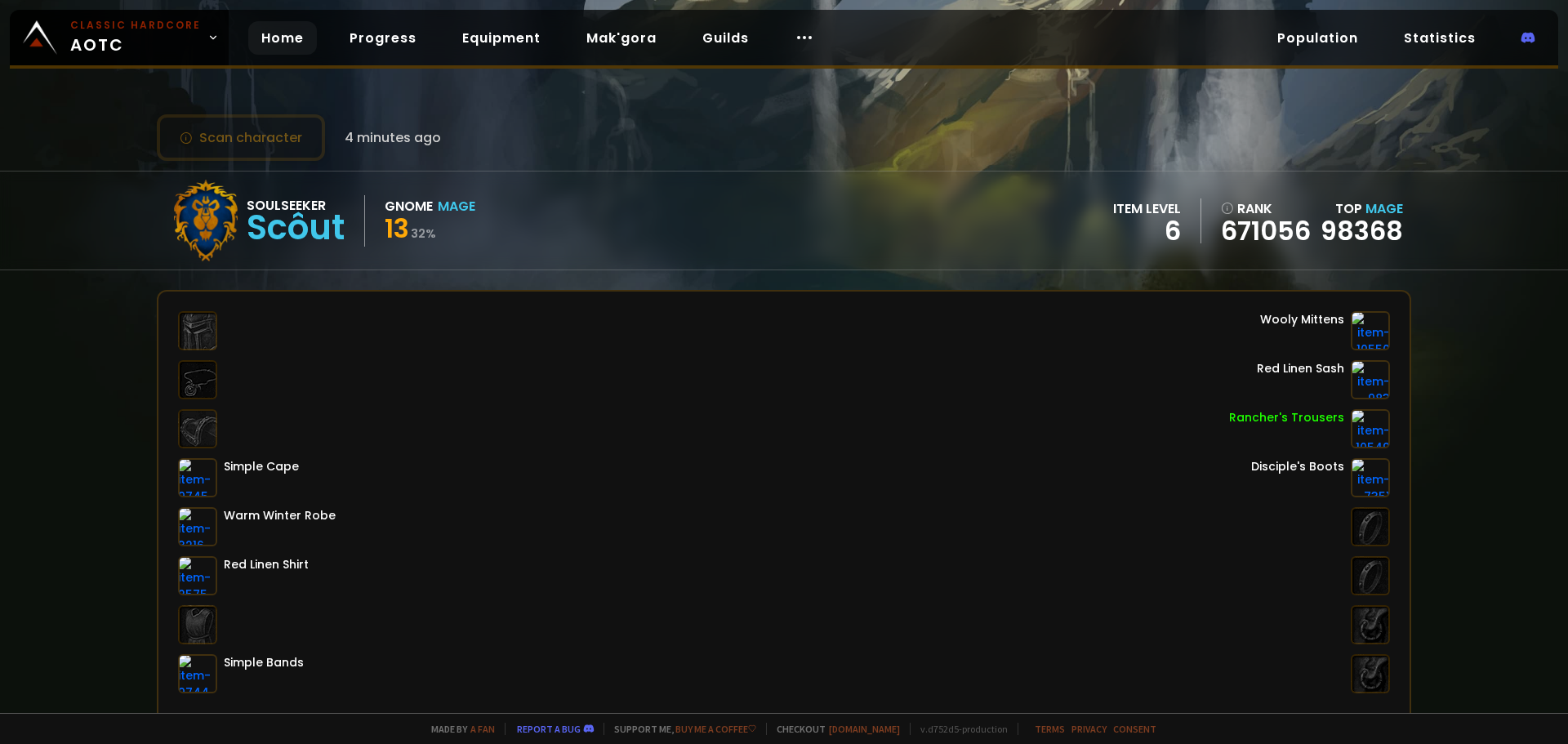
click at [279, 40] on link "Home" at bounding box center [282, 38] width 68 height 34
